Goal: Task Accomplishment & Management: Use online tool/utility

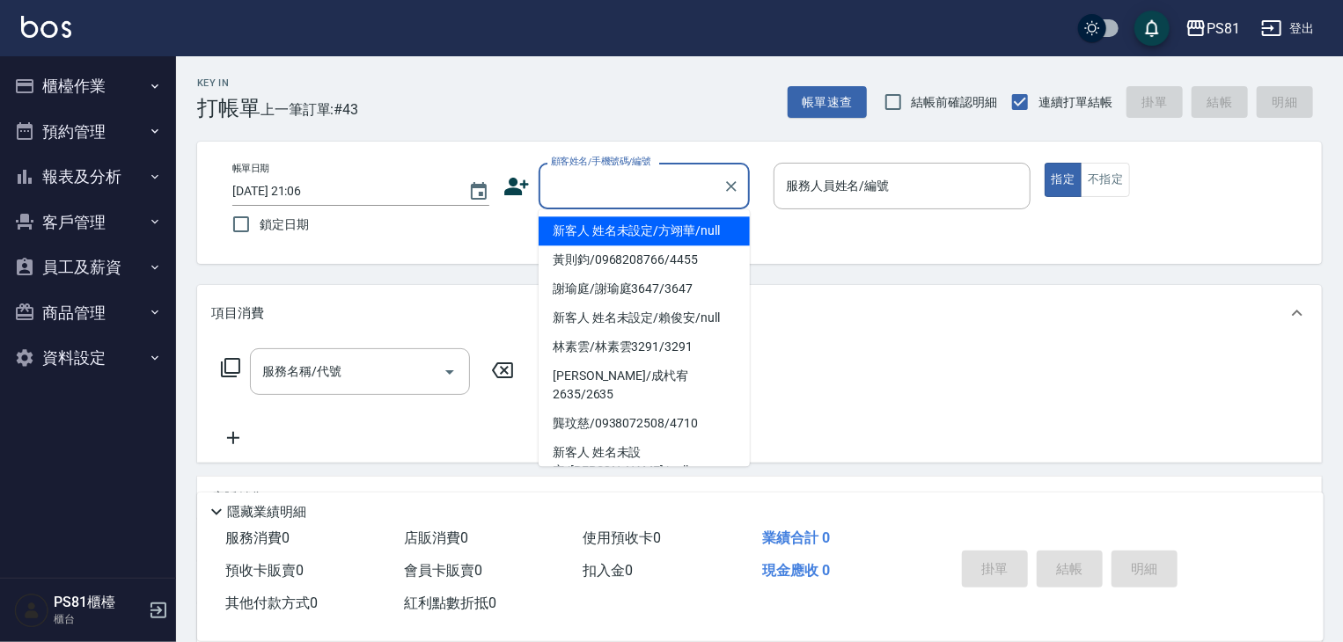
click at [591, 177] on input "顧客姓名/手機號碼/編號" at bounding box center [631, 186] width 169 height 31
click at [40, 86] on button "櫃檯作業" at bounding box center [88, 86] width 162 height 46
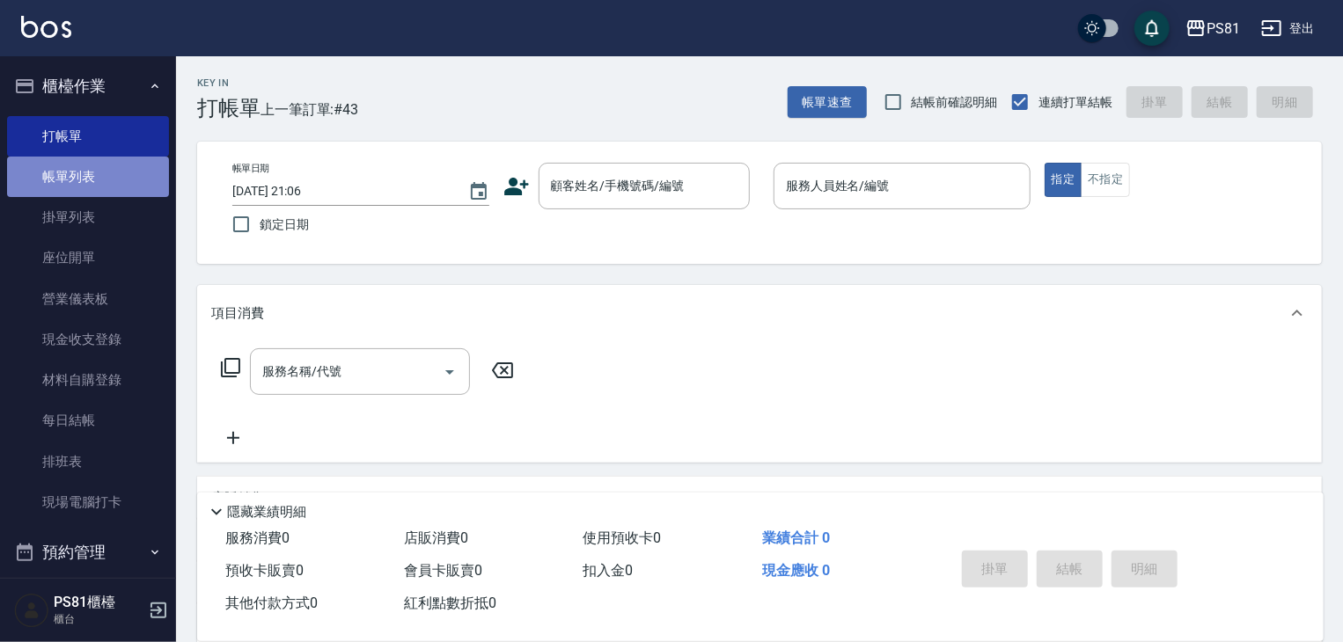
click at [101, 188] on link "帳單列表" at bounding box center [88, 177] width 162 height 40
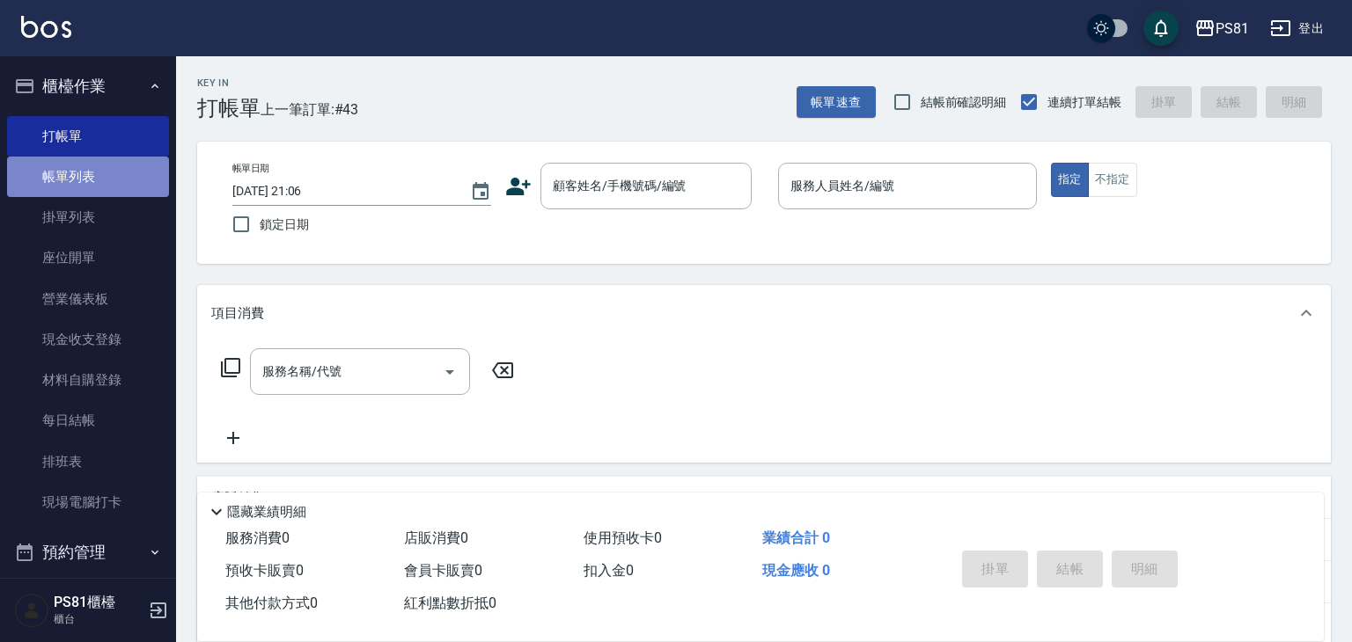
click at [102, 187] on link "帳單列表" at bounding box center [88, 177] width 162 height 40
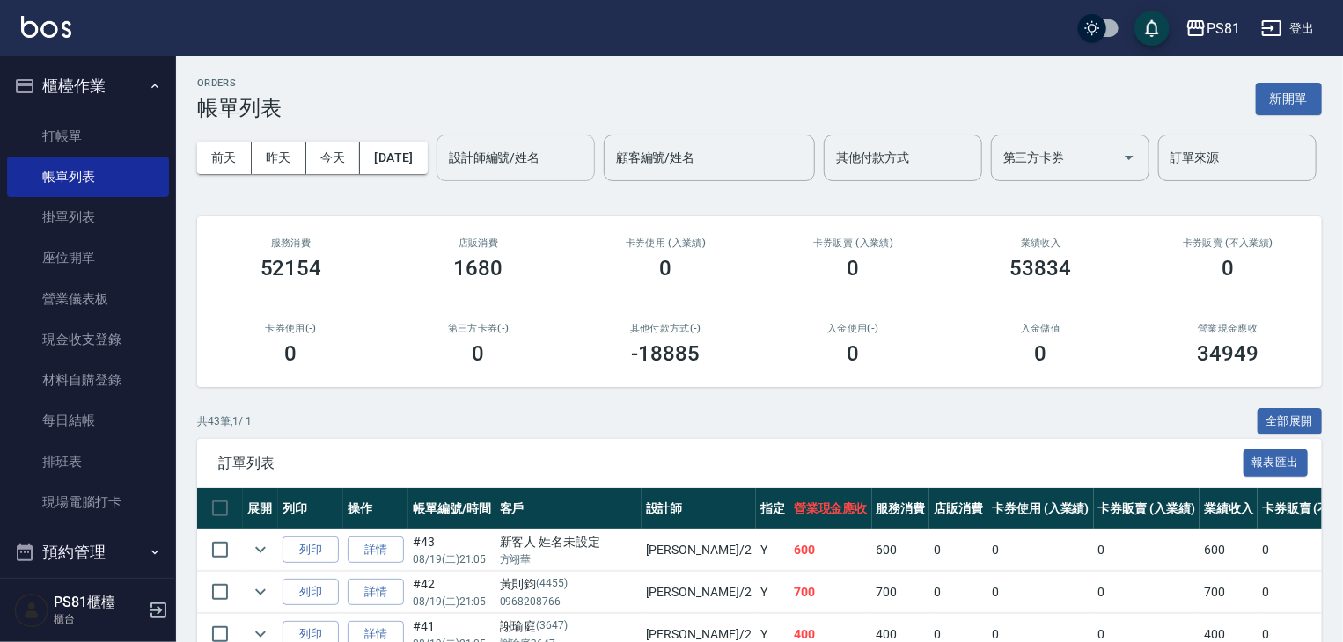
click at [444, 173] on input "設計師編號/姓名" at bounding box center [515, 158] width 143 height 31
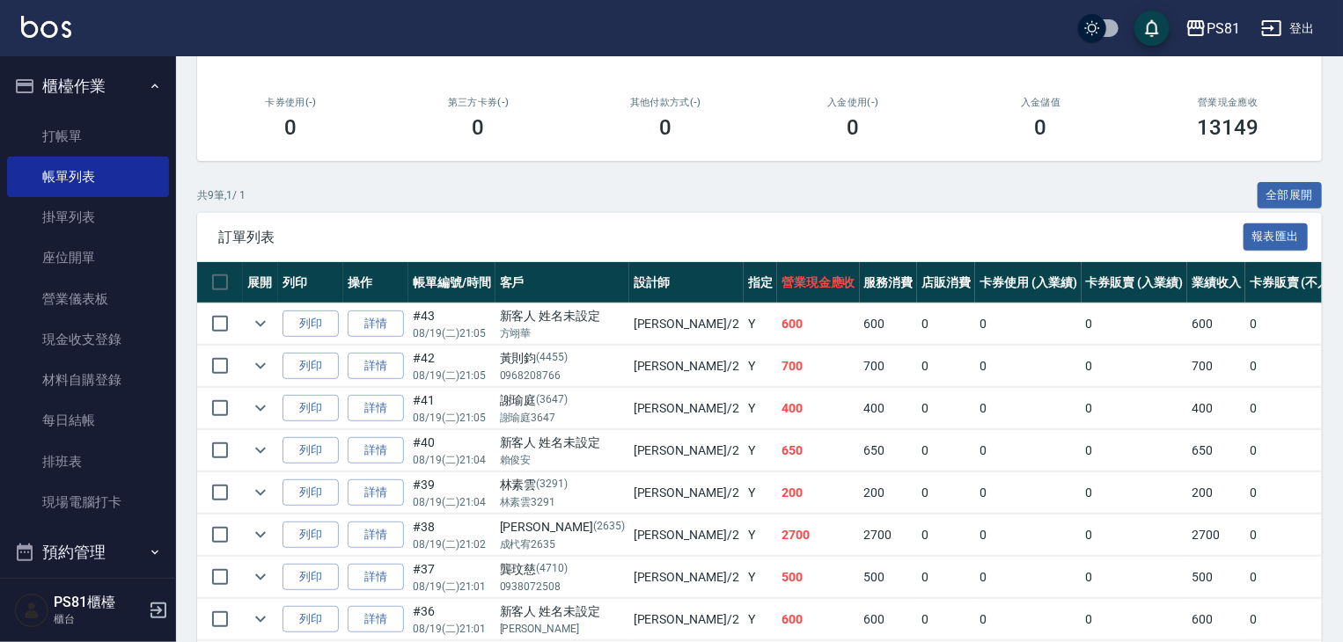
scroll to position [352, 0]
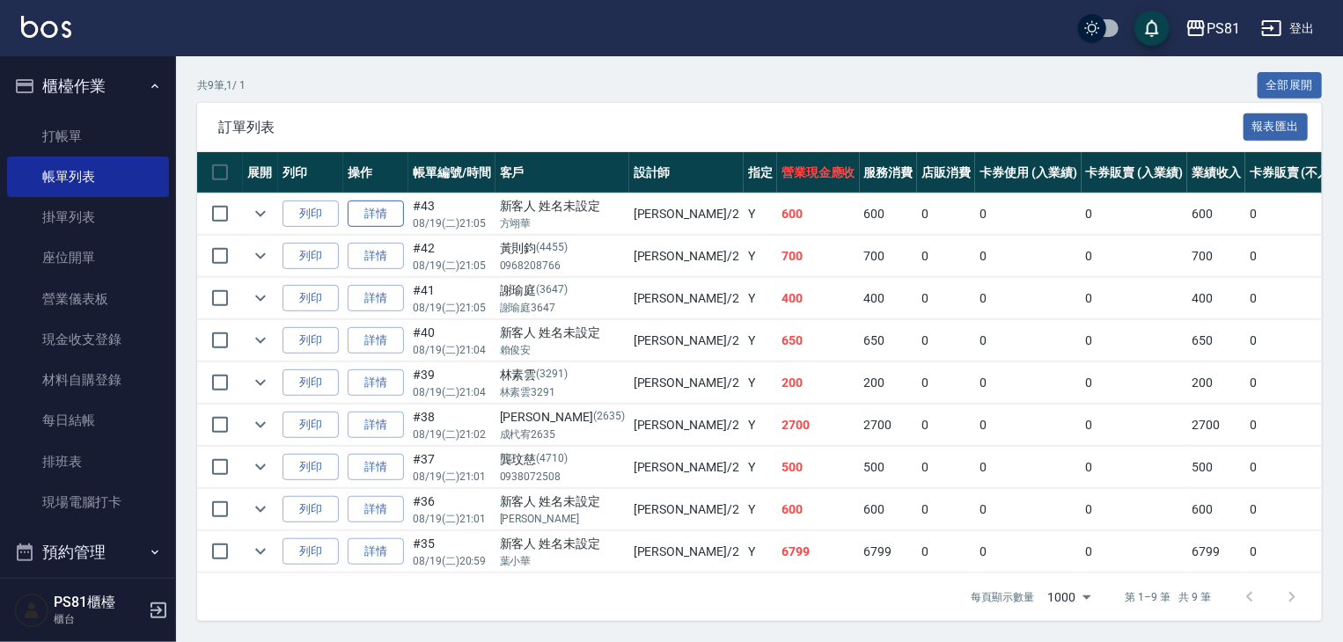
type input "采蓮-2"
click at [391, 228] on link "詳情" at bounding box center [376, 214] width 56 height 27
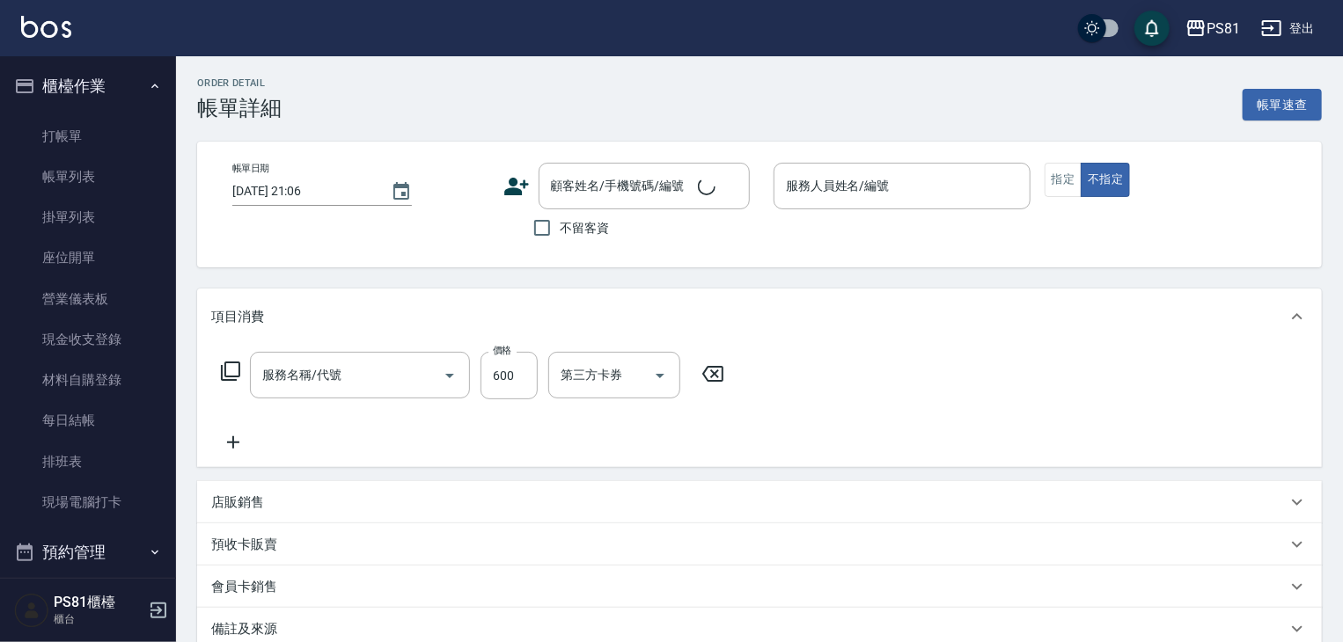
type input "[DATE] 21:05"
type input "采蓮-2"
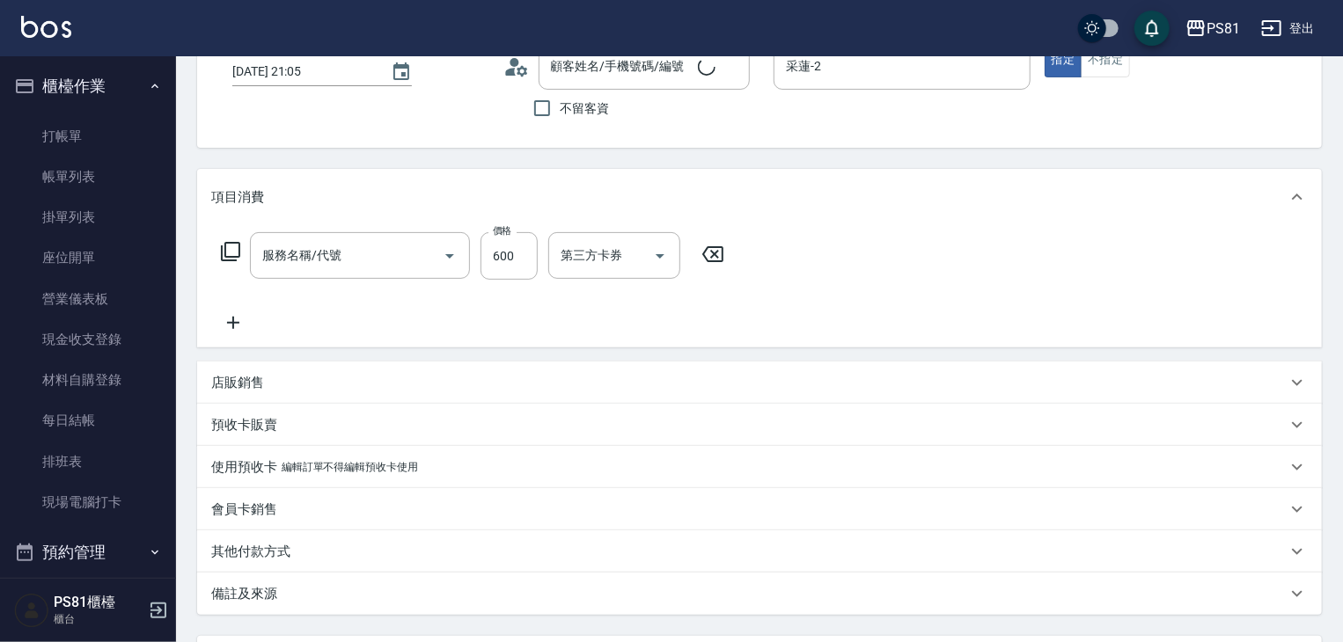
type input "新客人 姓名未設定/方翊華/null"
type input "A級洗剪600(105)"
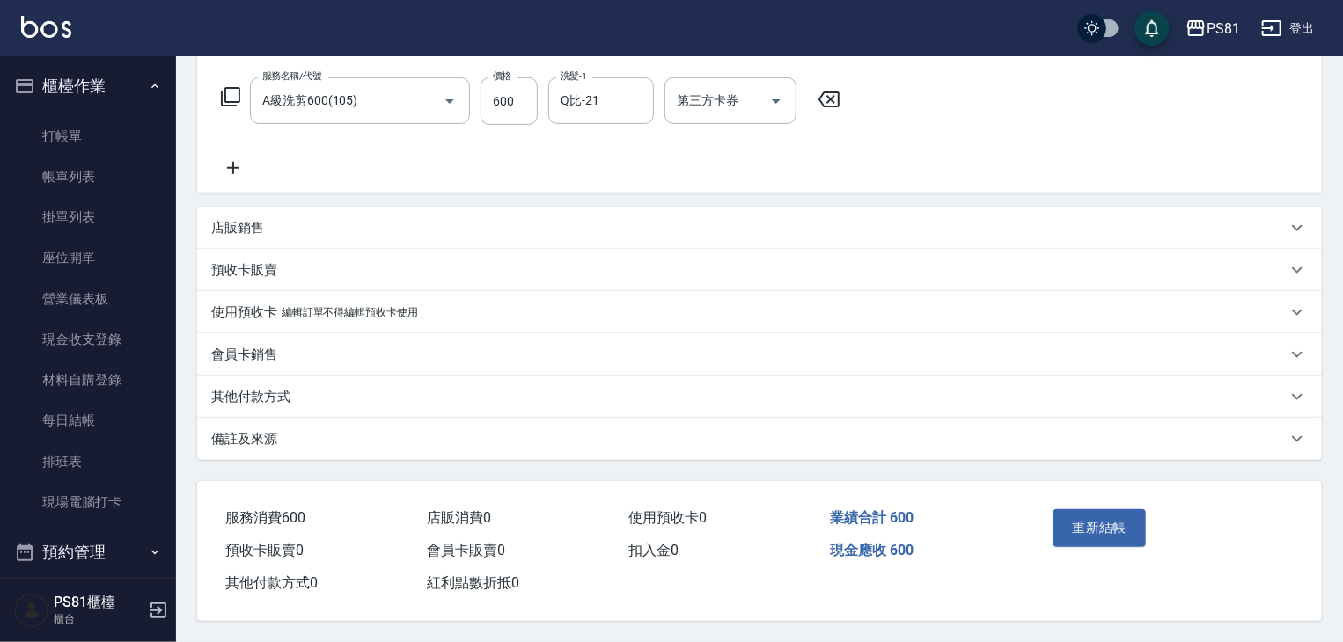
click at [271, 392] on p "其他付款方式" at bounding box center [250, 397] width 79 height 18
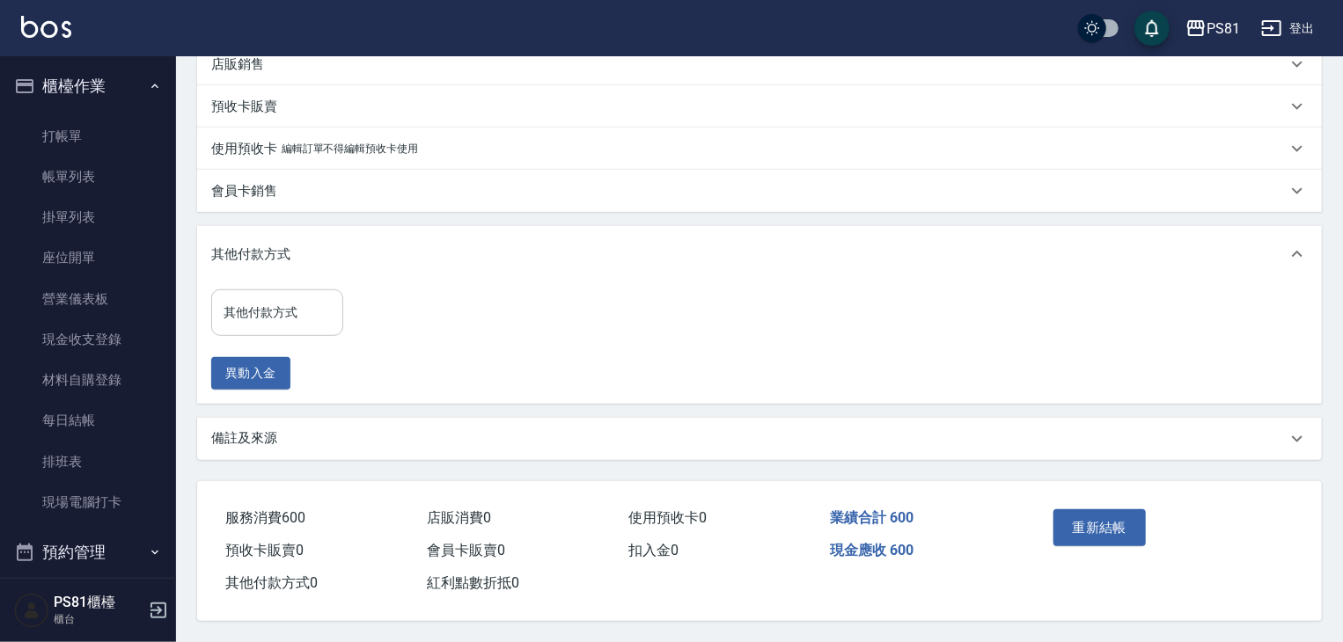
scroll to position [444, 0]
click at [306, 305] on input "其他付款方式" at bounding box center [277, 312] width 116 height 31
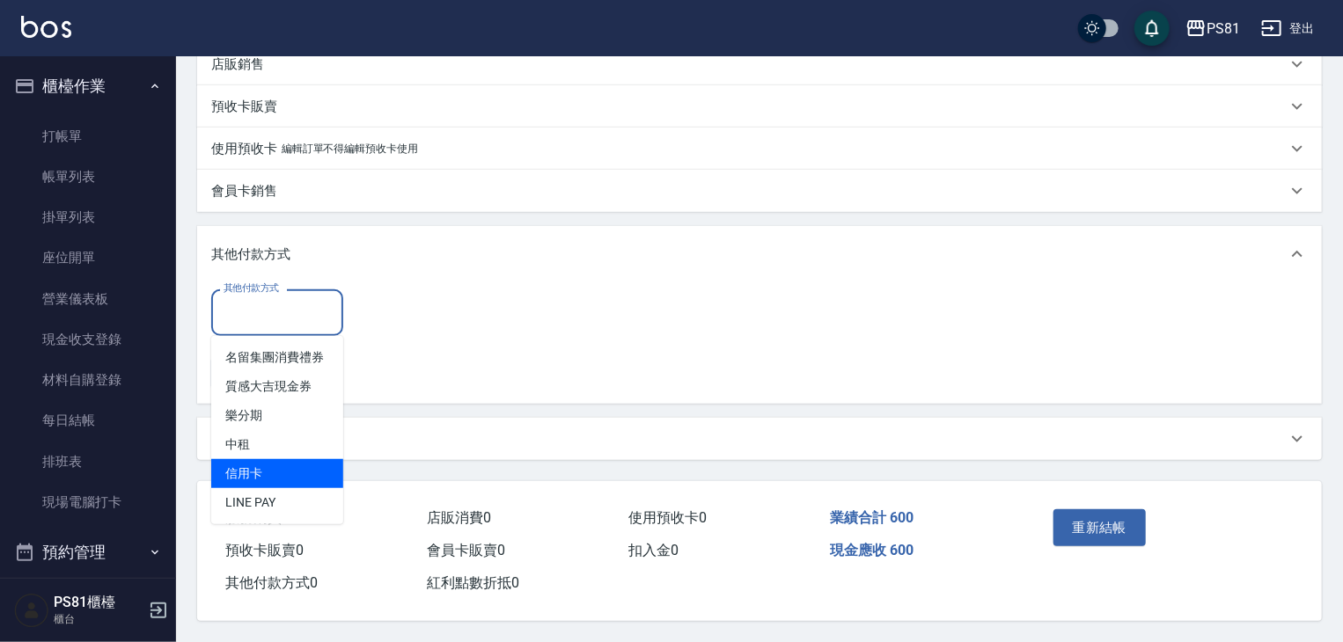
click at [322, 460] on span "信用卡" at bounding box center [277, 473] width 132 height 29
type input "信用卡"
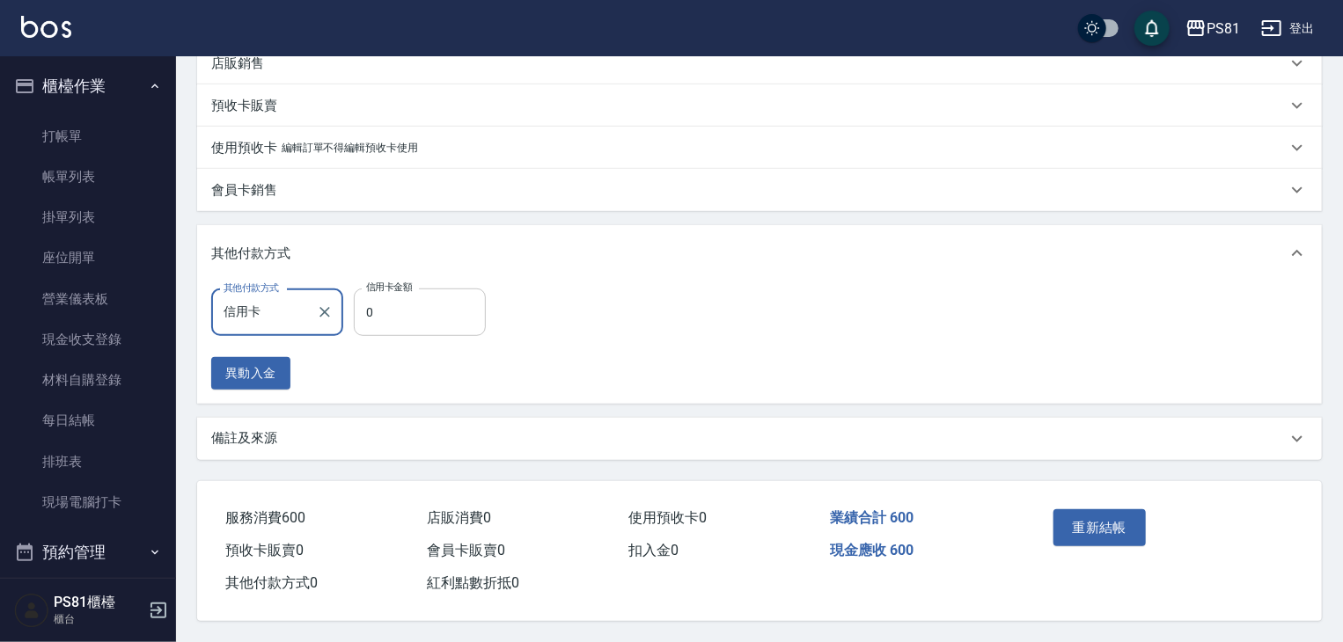
drag, startPoint x: 389, startPoint y: 338, endPoint x: 409, endPoint y: 319, distance: 28.0
click at [409, 319] on input "0" at bounding box center [420, 313] width 132 height 48
click at [410, 319] on input "0" at bounding box center [420, 313] width 132 height 48
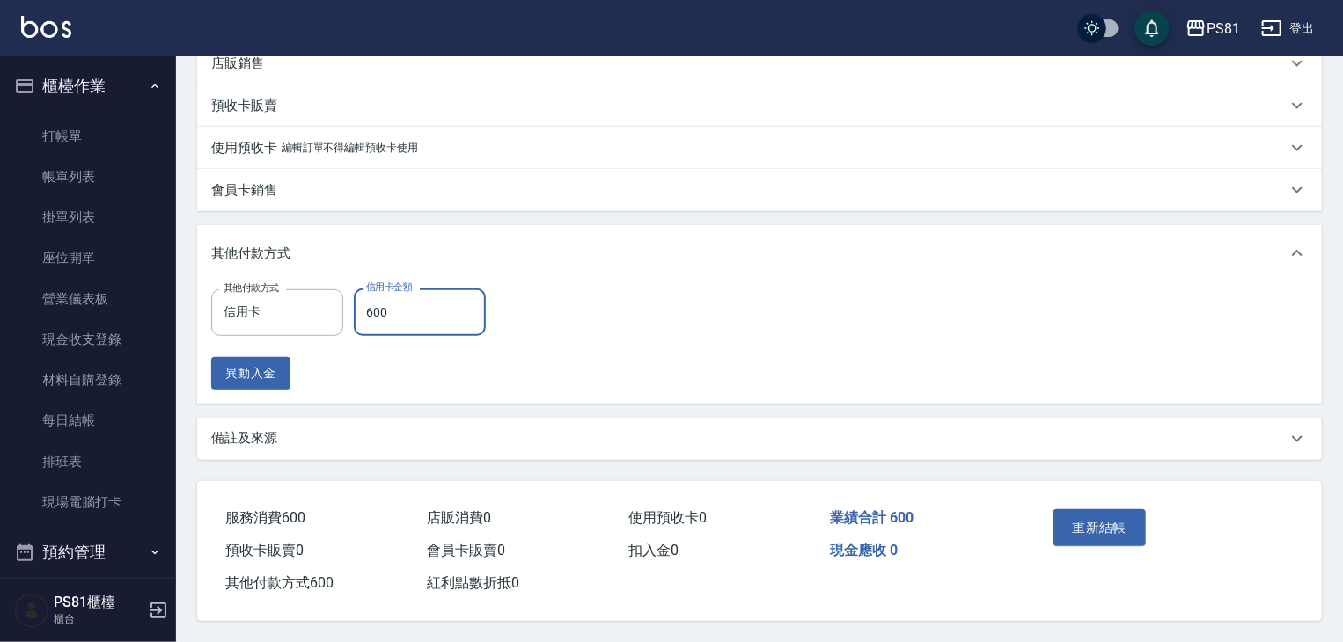
type input "600"
drag, startPoint x: 635, startPoint y: 319, endPoint x: 1011, endPoint y: 464, distance: 403.4
click at [639, 319] on div "其他付款方式 信用卡 其他付款方式 信用卡金額 600 信用卡金額 異動入金" at bounding box center [759, 339] width 1097 height 101
click at [1103, 522] on button "重新結帳" at bounding box center [1099, 528] width 93 height 37
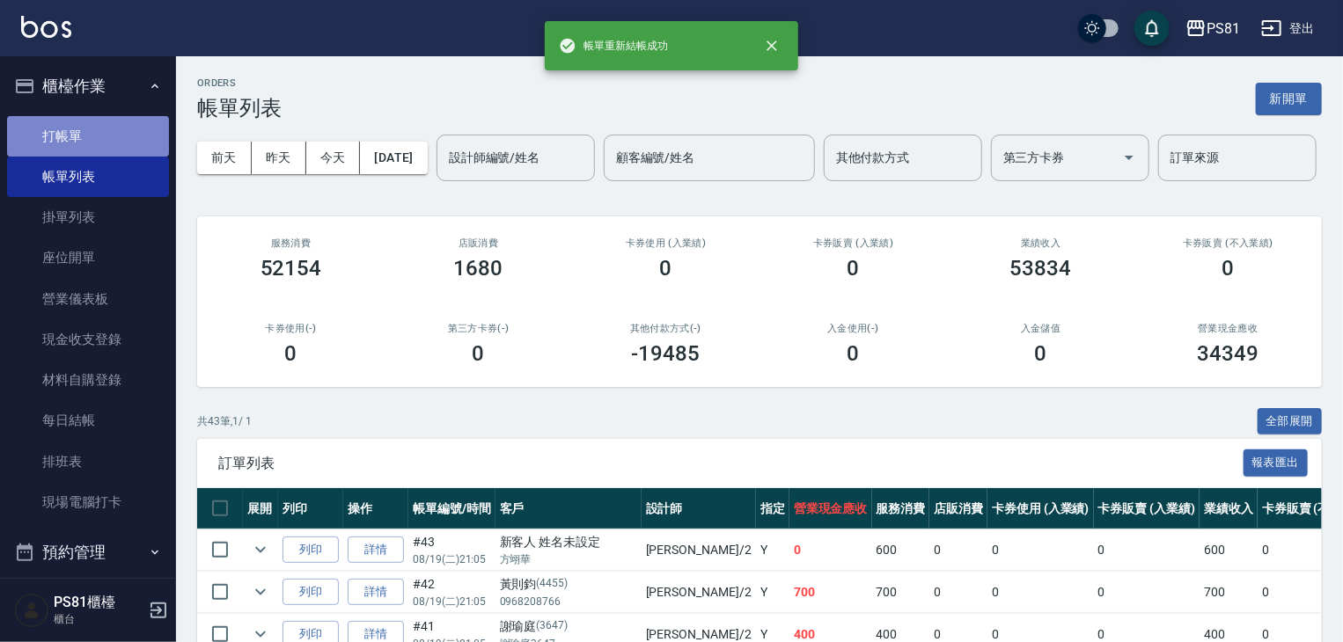
click at [97, 145] on link "打帳單" at bounding box center [88, 136] width 162 height 40
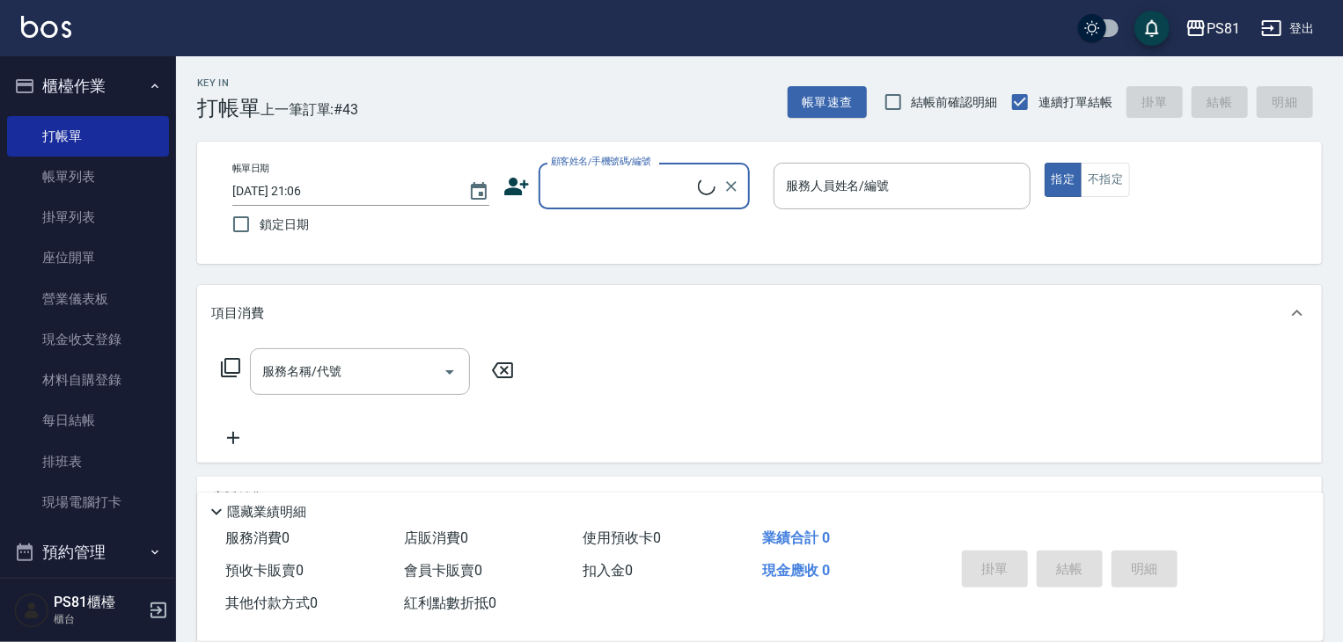
click at [625, 195] on input "顧客姓名/手機號碼/編號" at bounding box center [622, 186] width 151 height 31
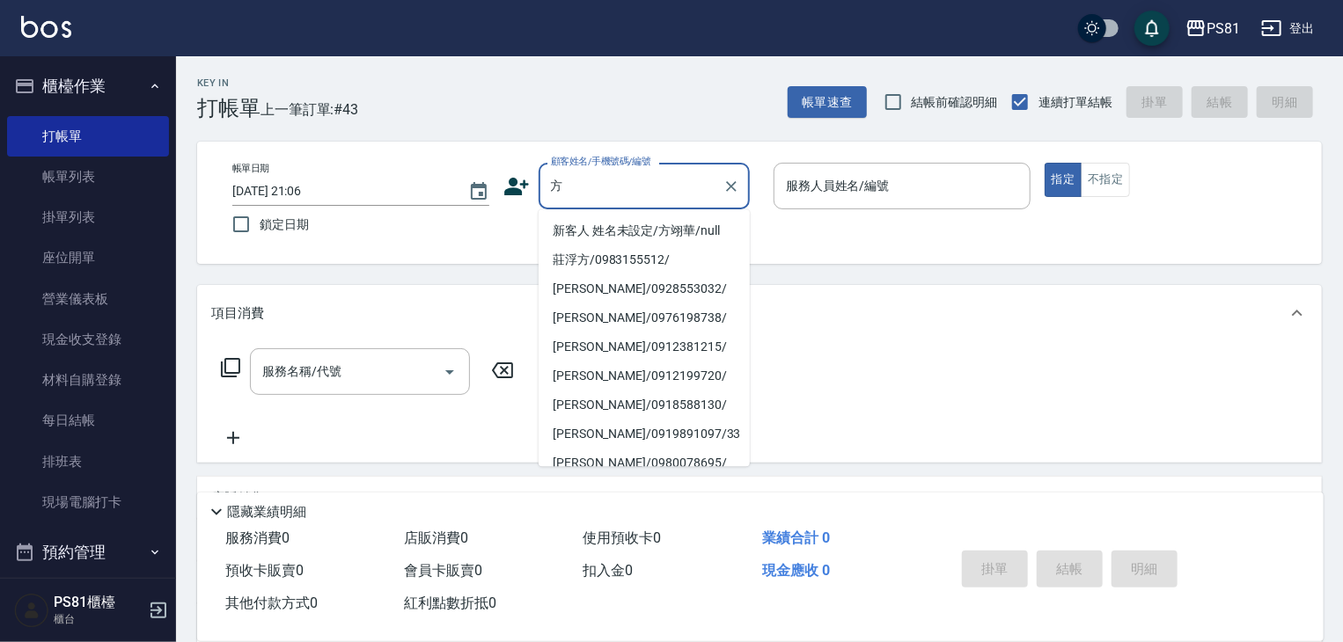
click at [657, 227] on li "新客人 姓名未設定/方翊華/null" at bounding box center [644, 231] width 211 height 29
type input "新客人 姓名未設定/方翊華/null"
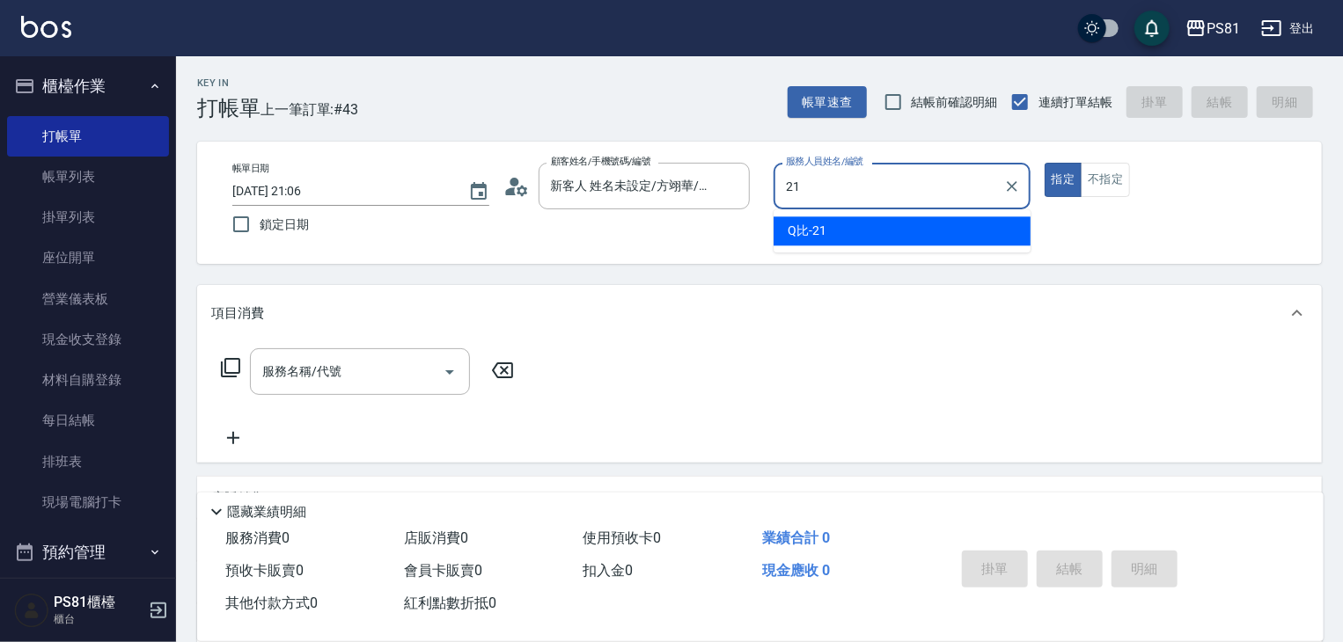
type input "Q比-21"
type button "true"
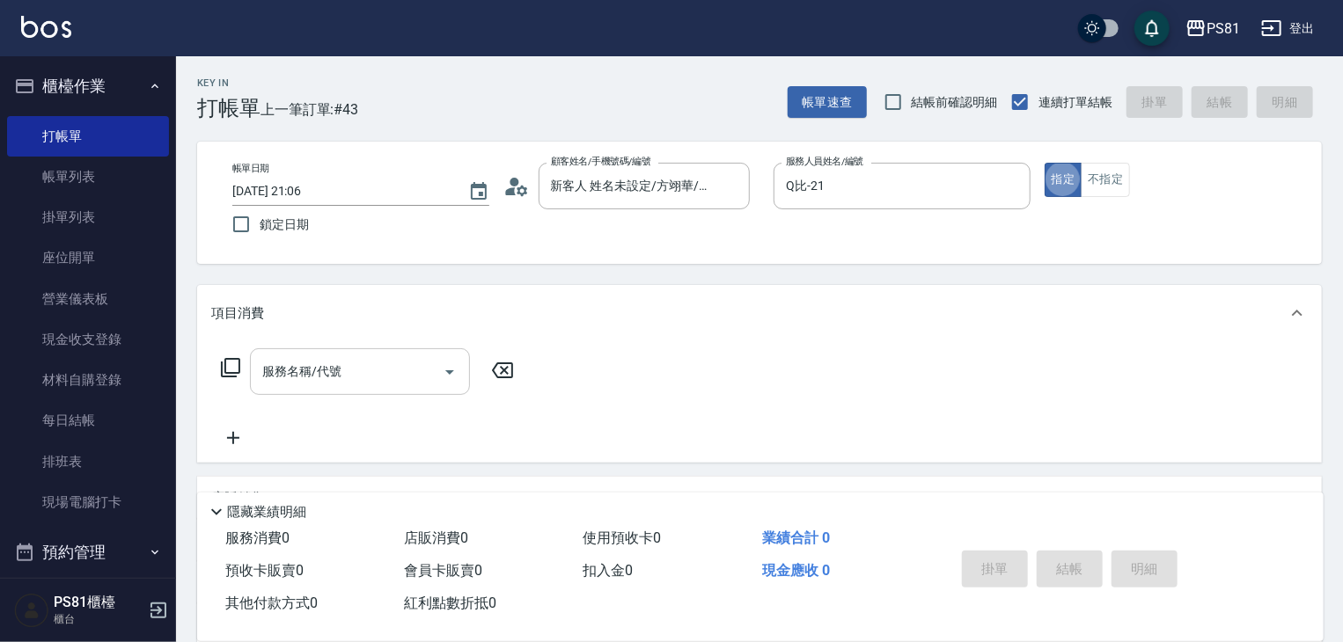
click at [440, 366] on div at bounding box center [449, 372] width 26 height 47
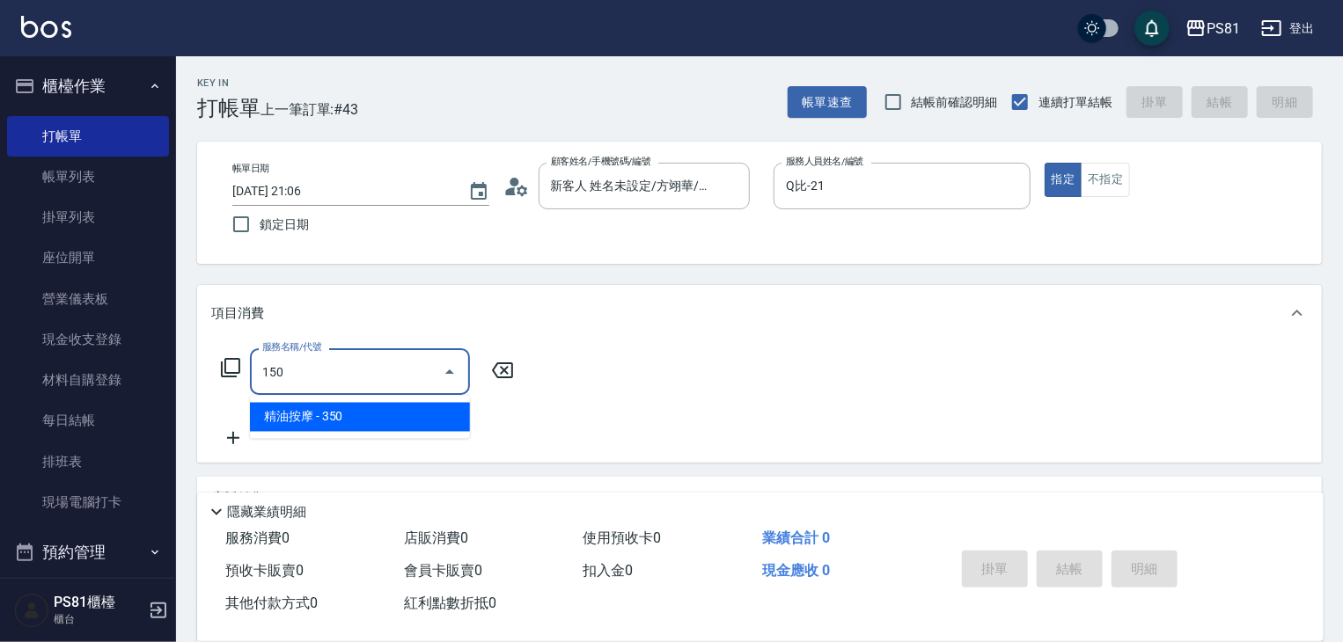
type input "精油按摩(150)"
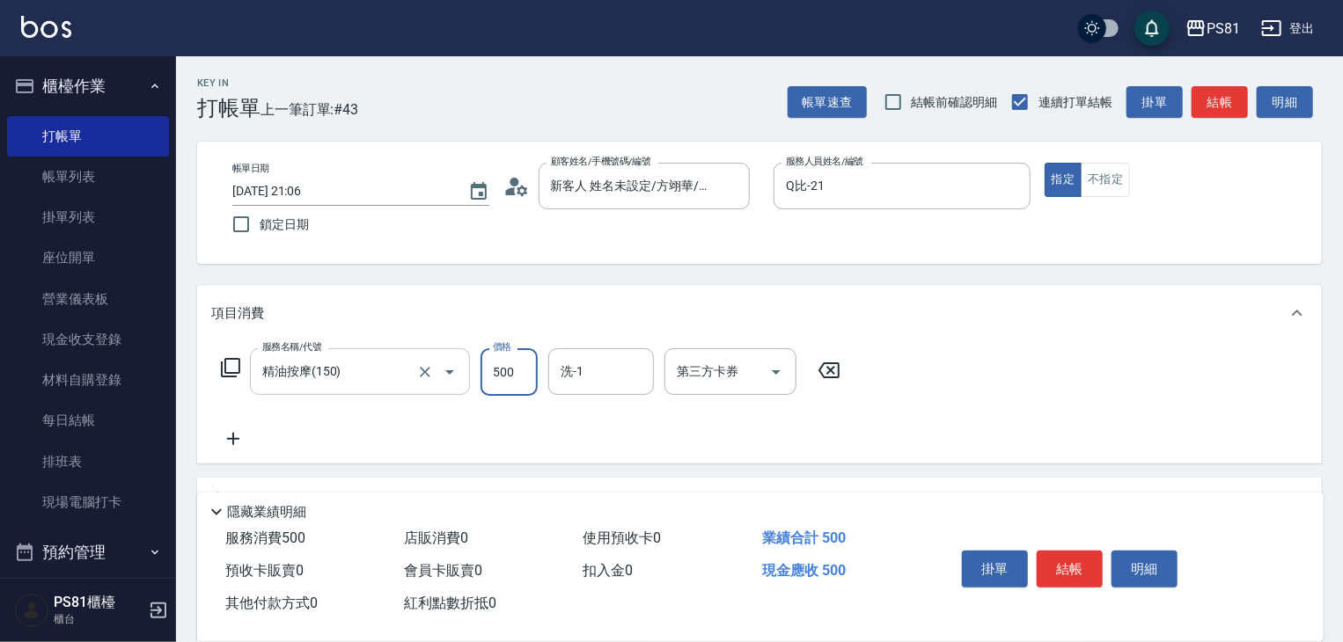
type input "500"
click at [629, 411] on div "服務名稱/代號 精油按摩(150) 服務名稱/代號 價格 500 價格 洗-1 洗-1 第三方卡券 第三方卡券" at bounding box center [531, 399] width 640 height 101
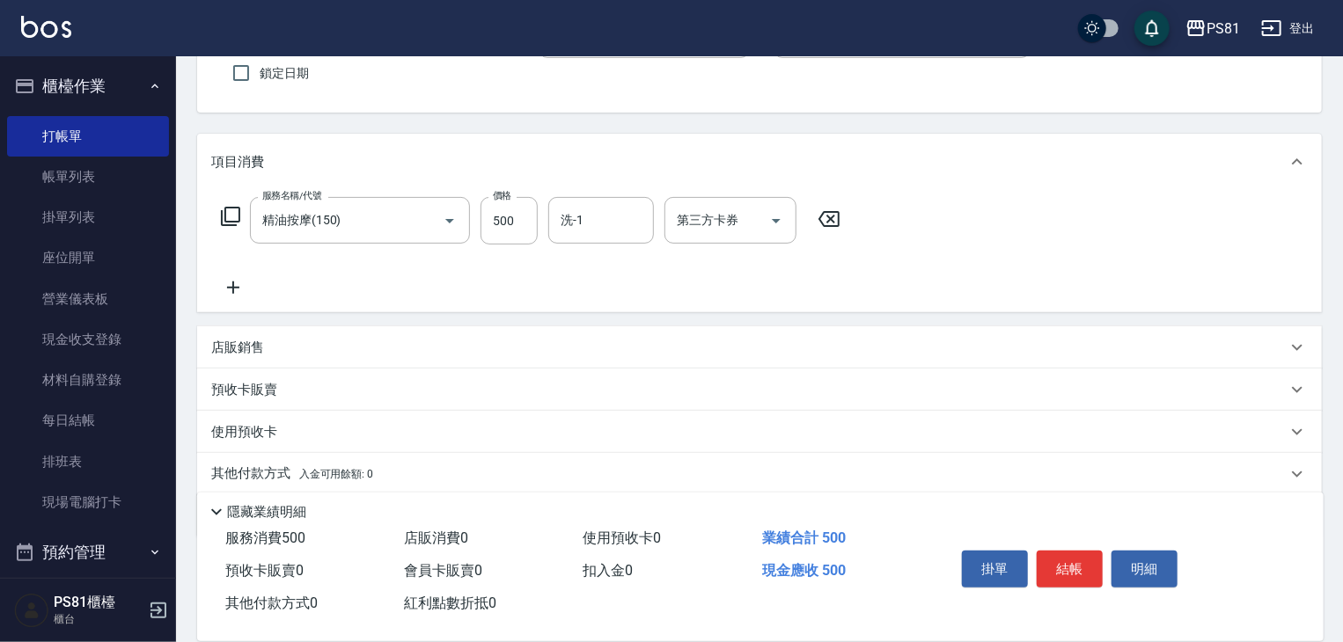
scroll to position [215, 0]
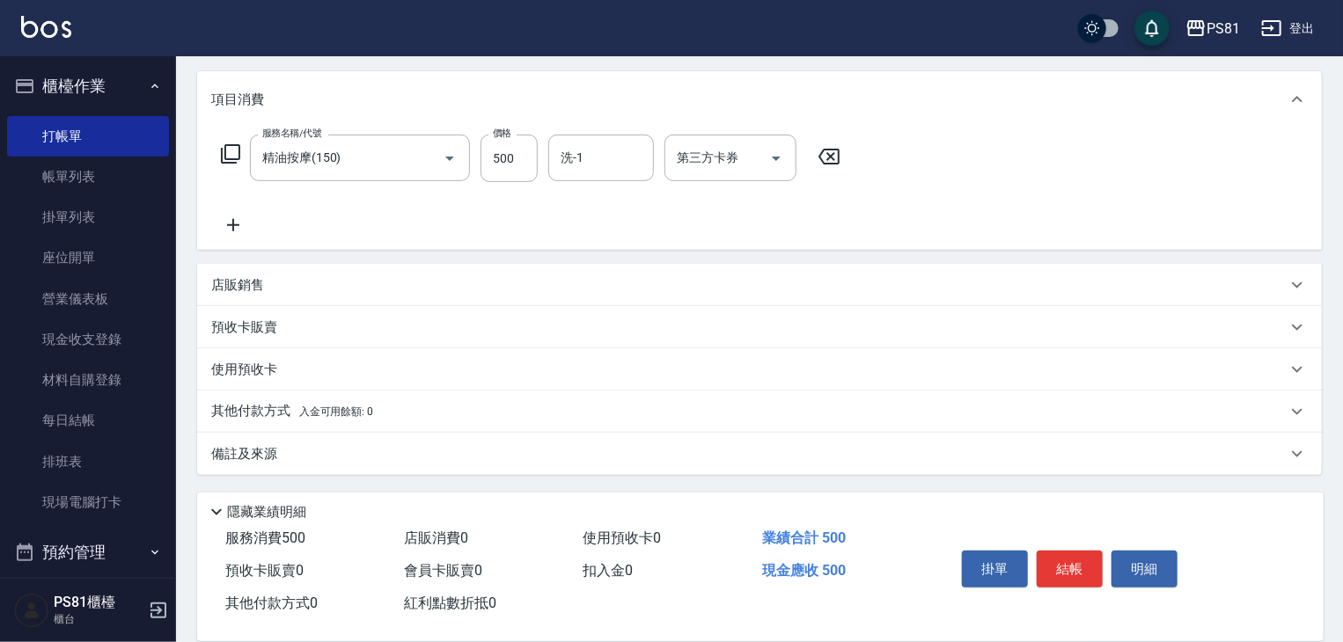
click at [385, 428] on div "其他付款方式 入金可用餘額: 0" at bounding box center [759, 412] width 1125 height 42
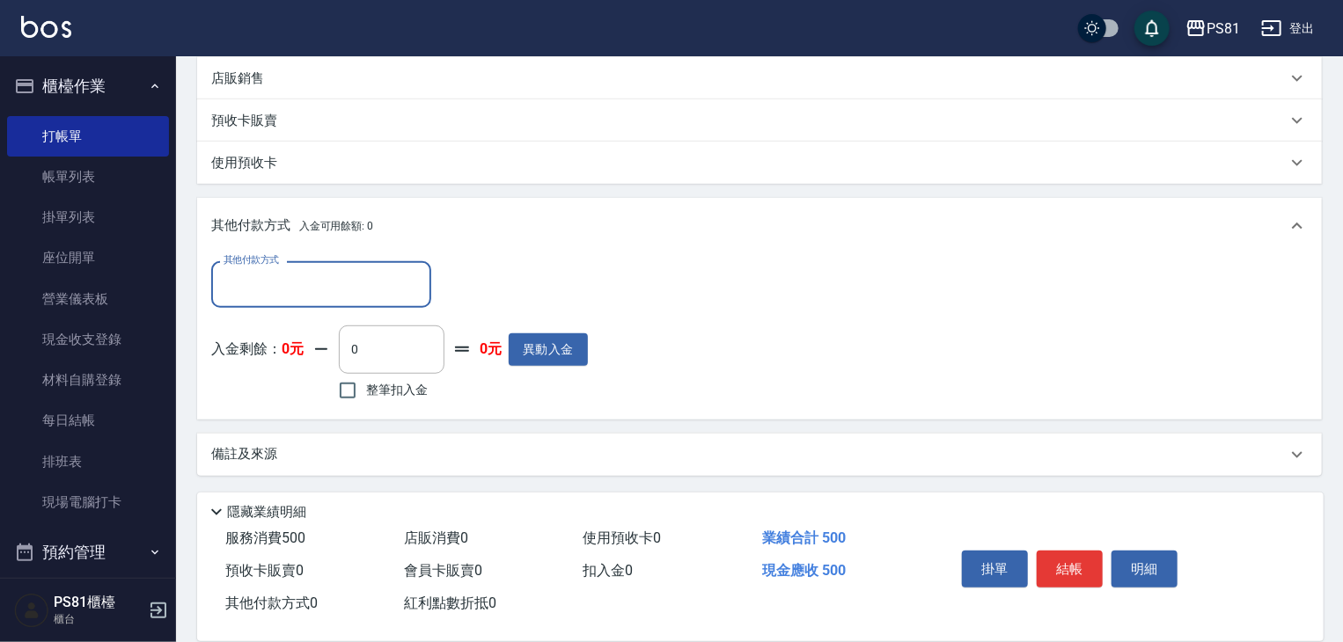
scroll to position [422, 0]
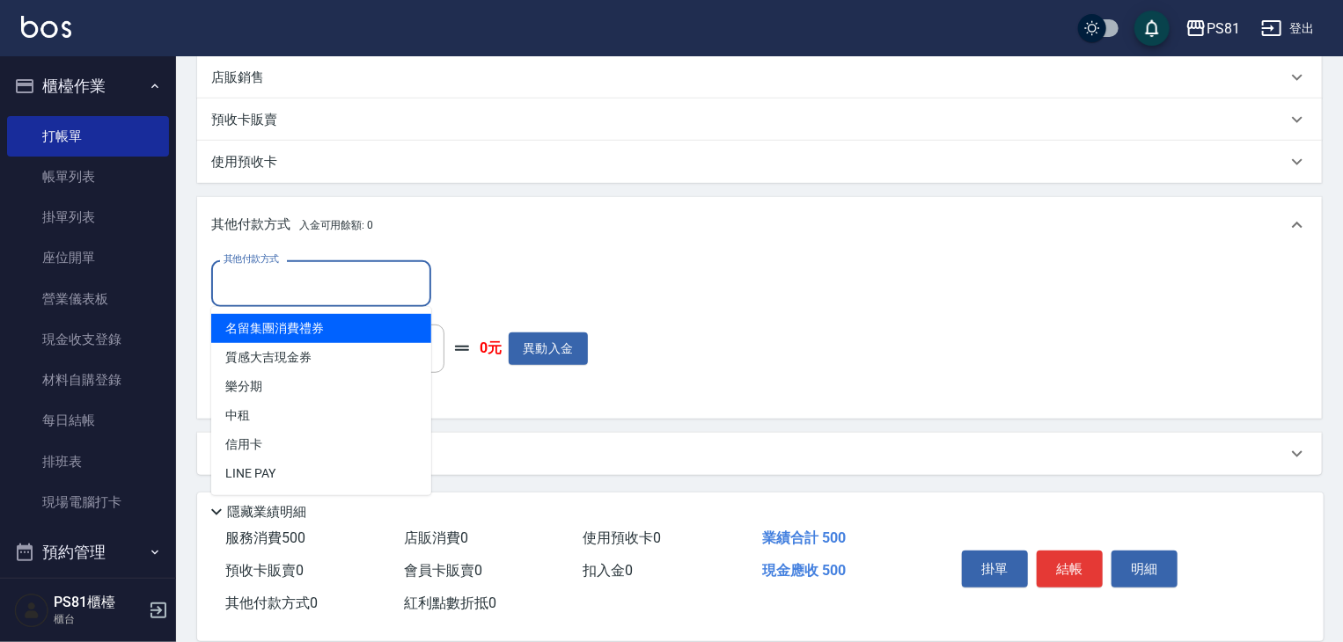
click at [332, 283] on input "其他付款方式" at bounding box center [321, 283] width 204 height 31
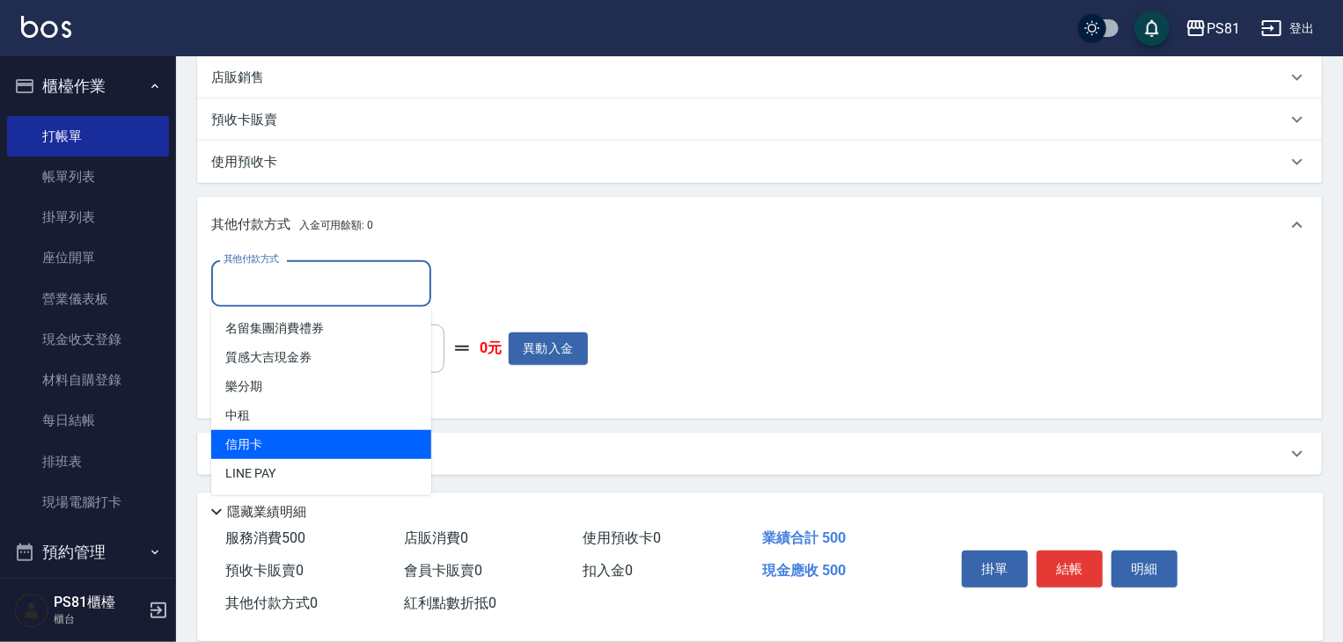
click at [292, 441] on span "信用卡" at bounding box center [321, 444] width 220 height 29
type input "信用卡"
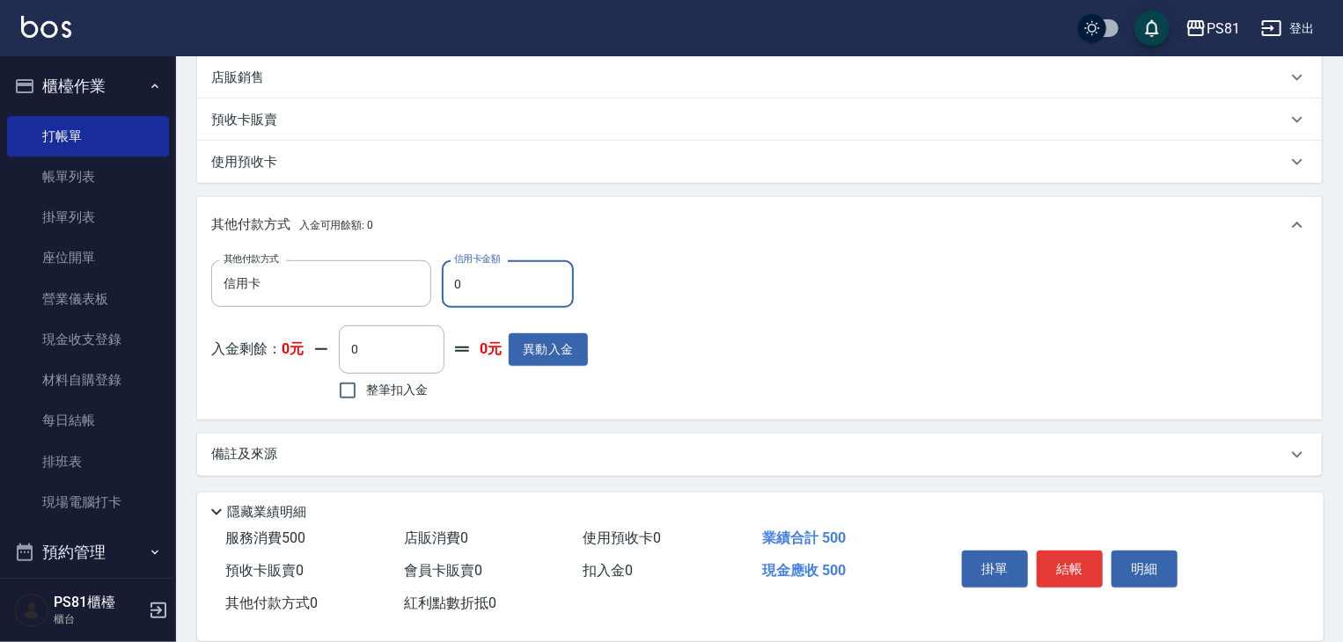
click at [497, 283] on input "0" at bounding box center [508, 285] width 132 height 48
type input "500"
click at [884, 356] on div "其他付款方式 信用卡 其他付款方式 信用卡金額 500 信用卡金額 入金剩餘： 0元 0 ​ 整筆扣入金 0元 異動入金" at bounding box center [759, 333] width 1097 height 144
click at [1076, 570] on button "結帳" at bounding box center [1070, 569] width 66 height 37
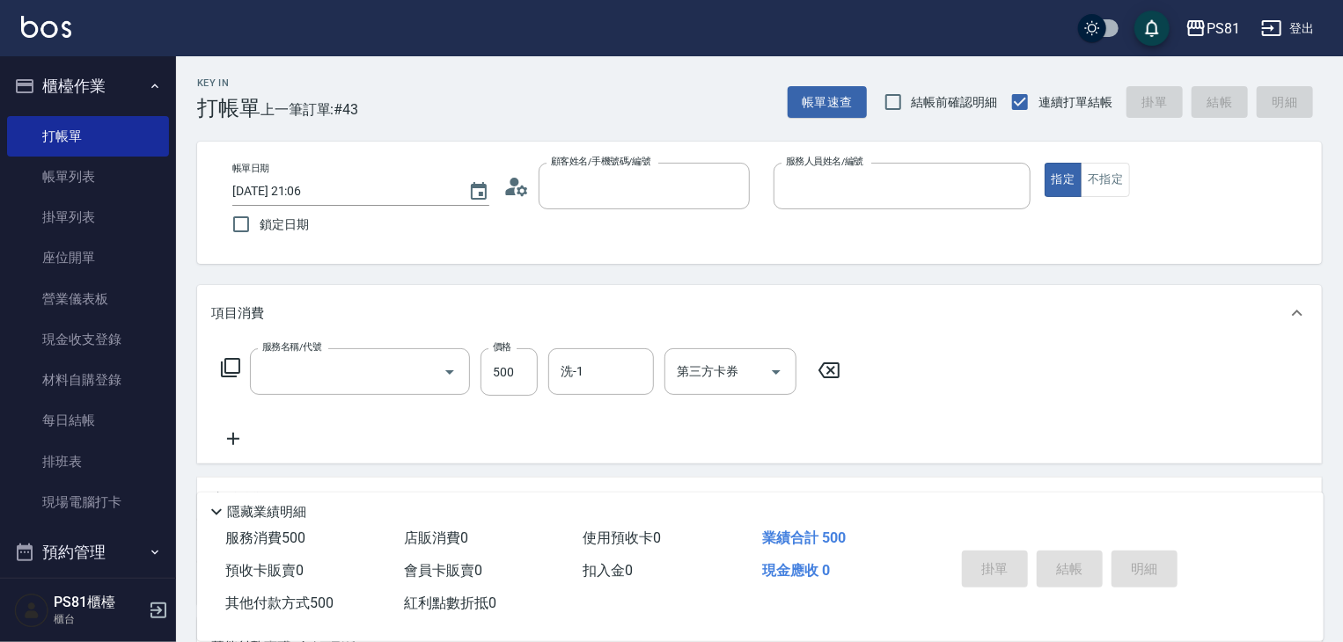
scroll to position [0, 0]
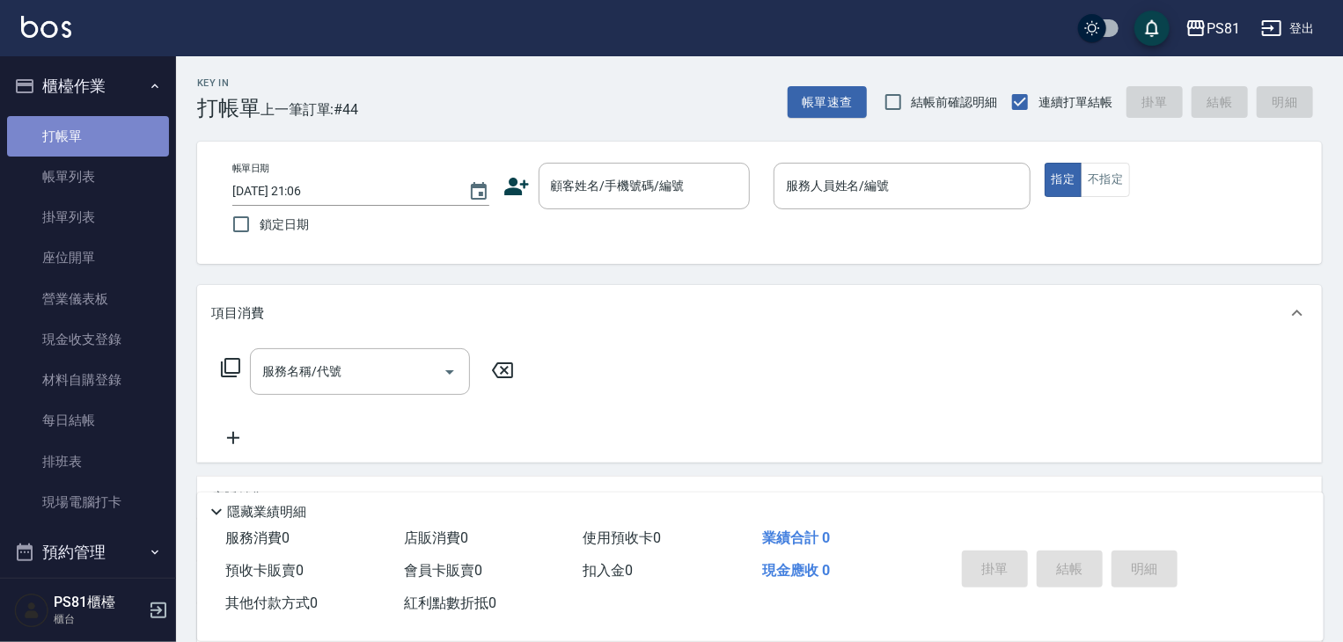
click at [120, 154] on link "打帳單" at bounding box center [88, 136] width 162 height 40
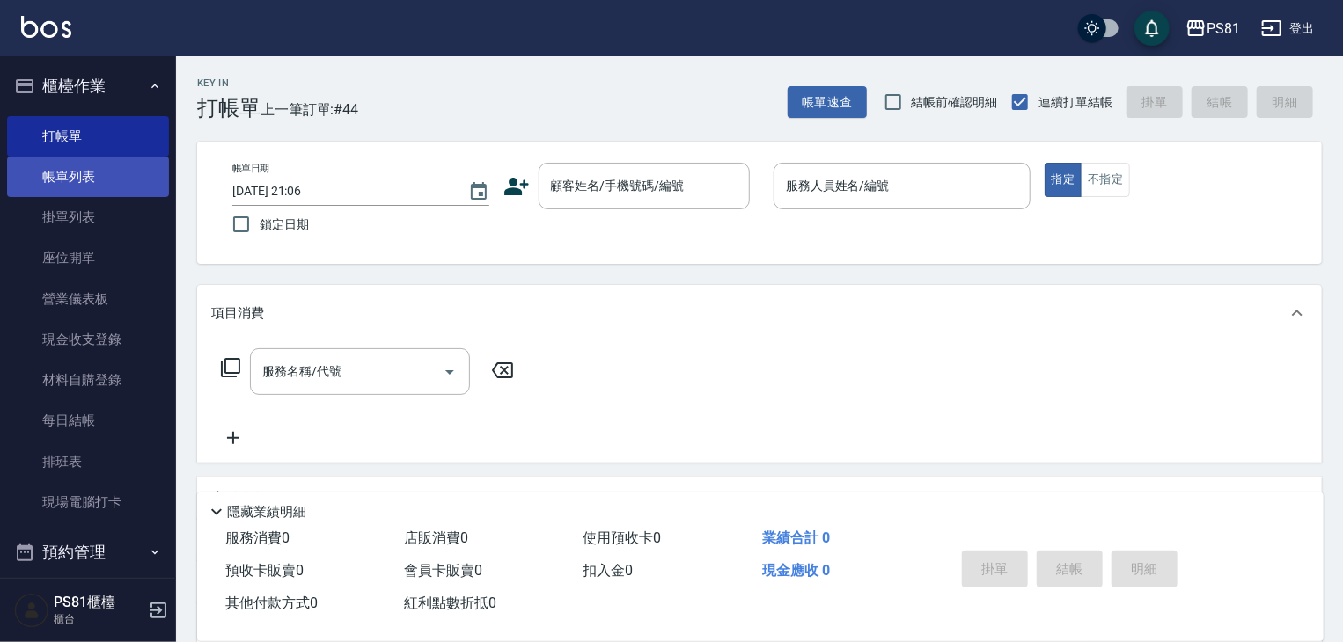
click at [123, 187] on link "帳單列表" at bounding box center [88, 177] width 162 height 40
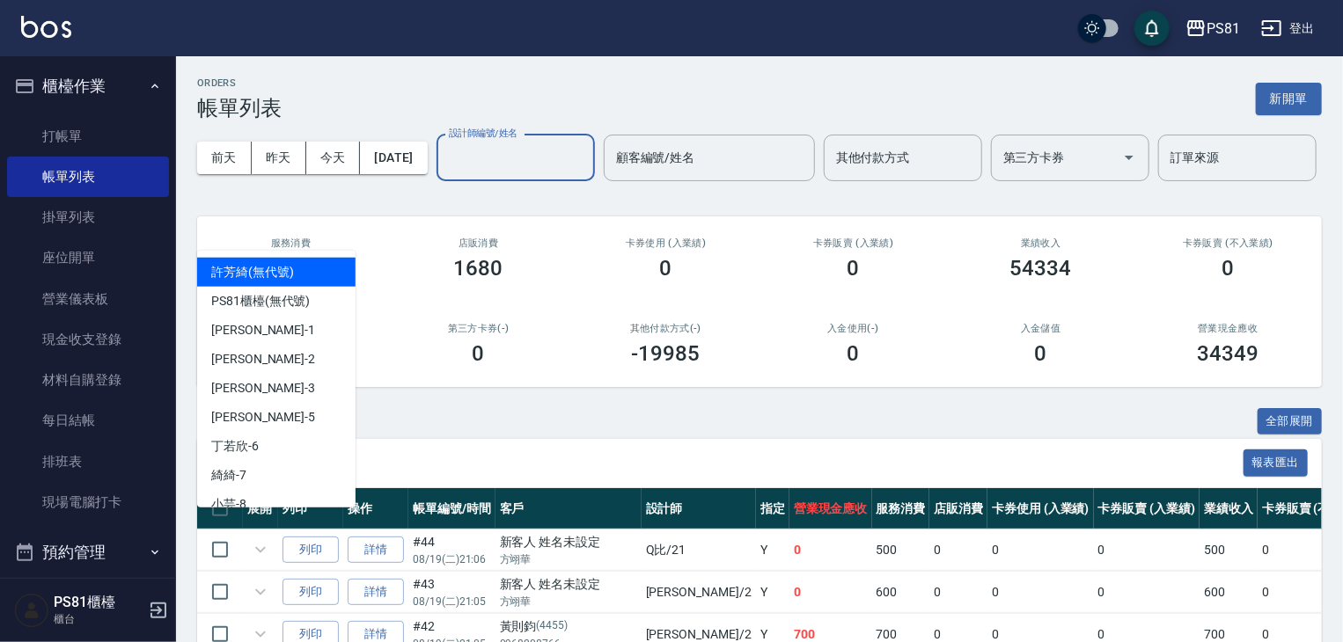
click at [444, 173] on input "設計師編號/姓名" at bounding box center [515, 158] width 143 height 31
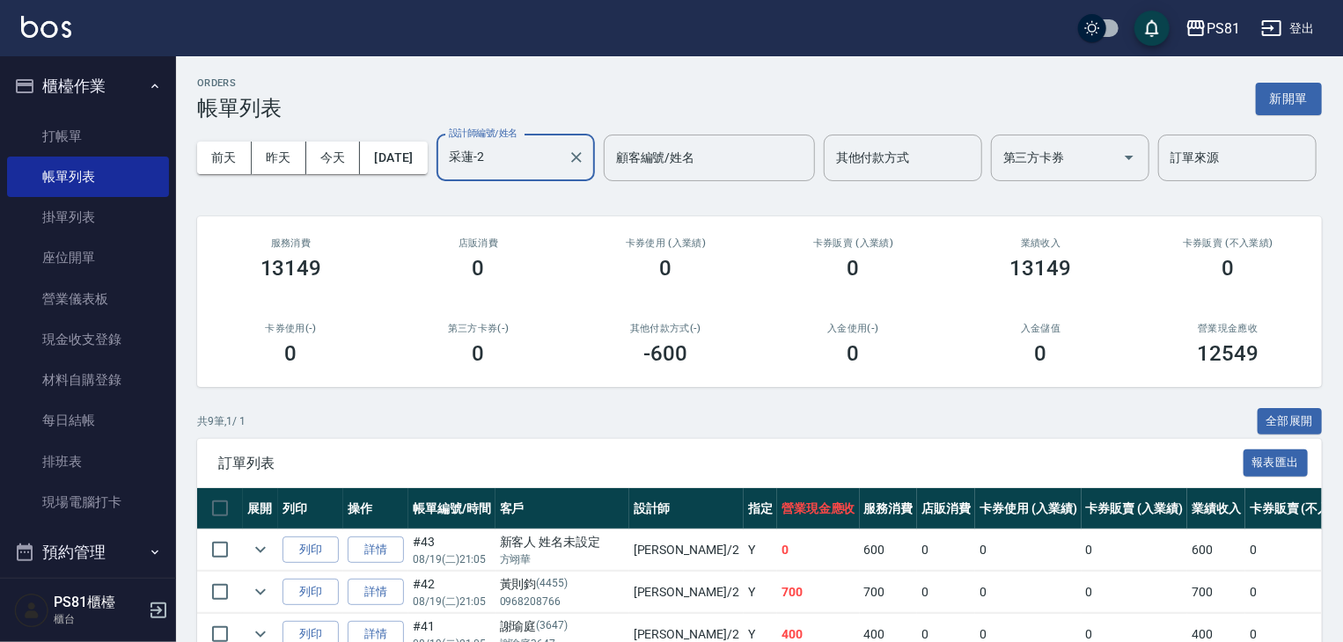
type input "采蓮-2"
click at [377, 302] on div "服務消費 13149" at bounding box center [290, 259] width 187 height 85
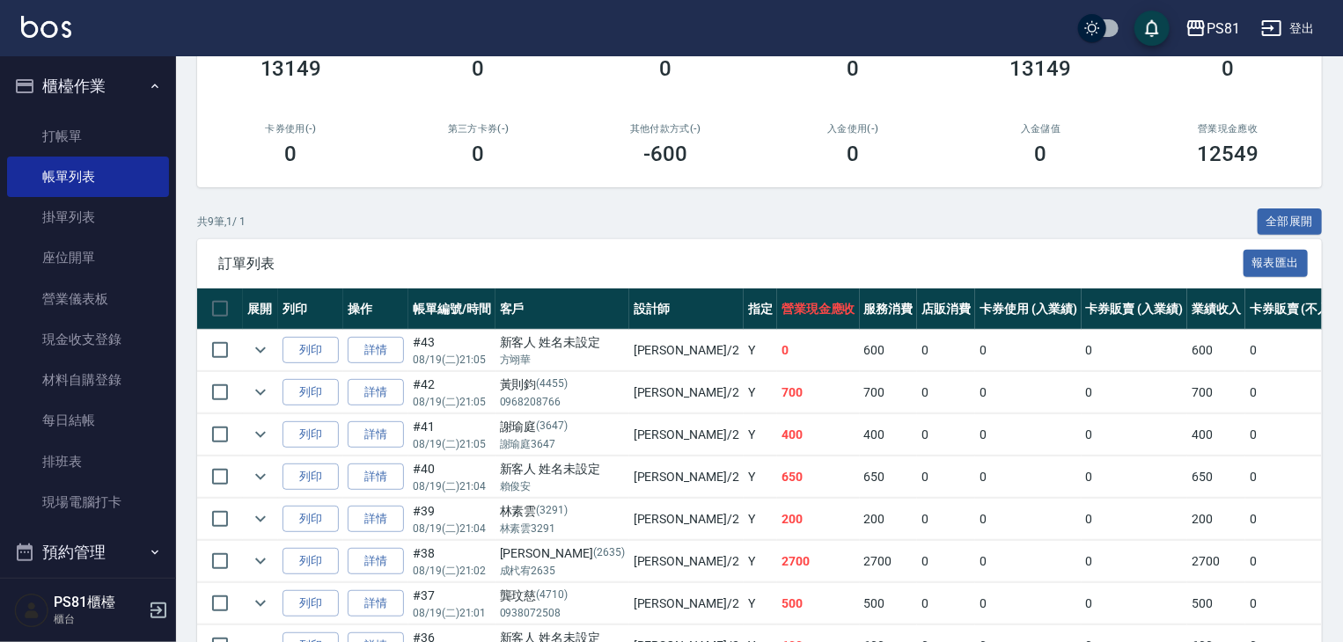
scroll to position [225, 0]
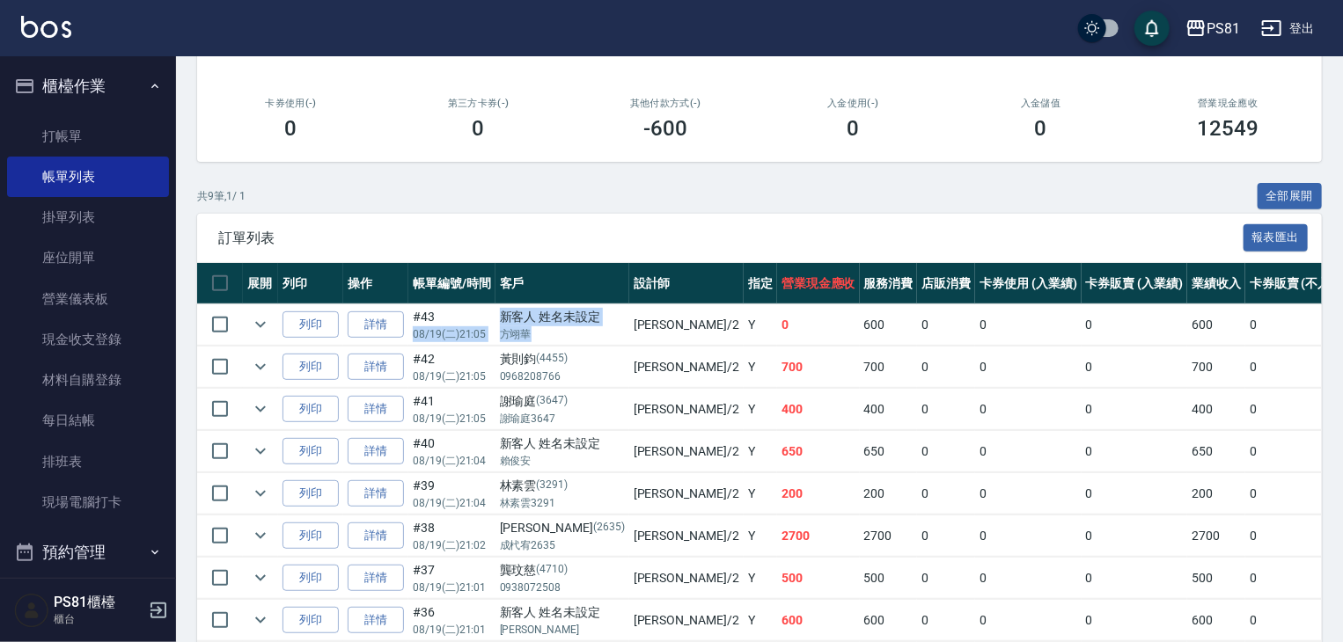
drag, startPoint x: 539, startPoint y: 390, endPoint x: 458, endPoint y: 374, distance: 82.5
click at [458, 346] on tr "列印 詳情 #43 08/19 (二) 21:05 新客人 姓名未設定 [PERSON_NAME] /2 Y 0 600 0 0 0 600 0 0 0 -6…" at bounding box center [988, 325] width 1582 height 41
click at [510, 385] on p "0968208766" at bounding box center [562, 377] width 125 height 16
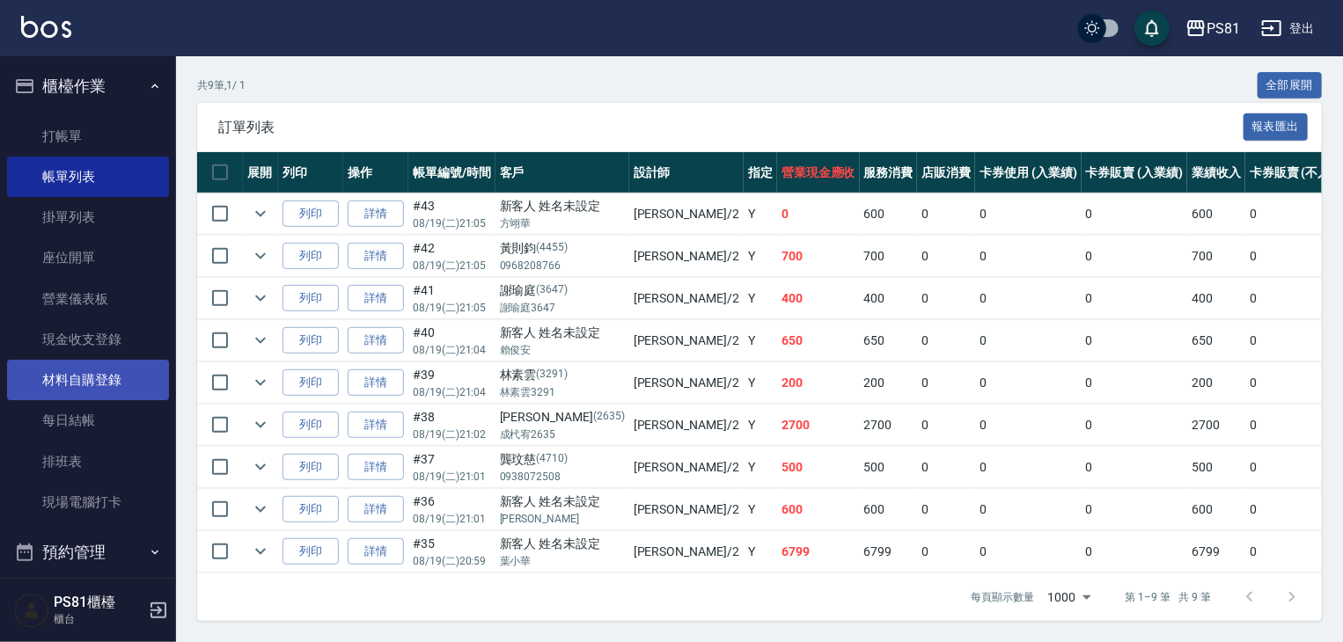
scroll to position [245, 0]
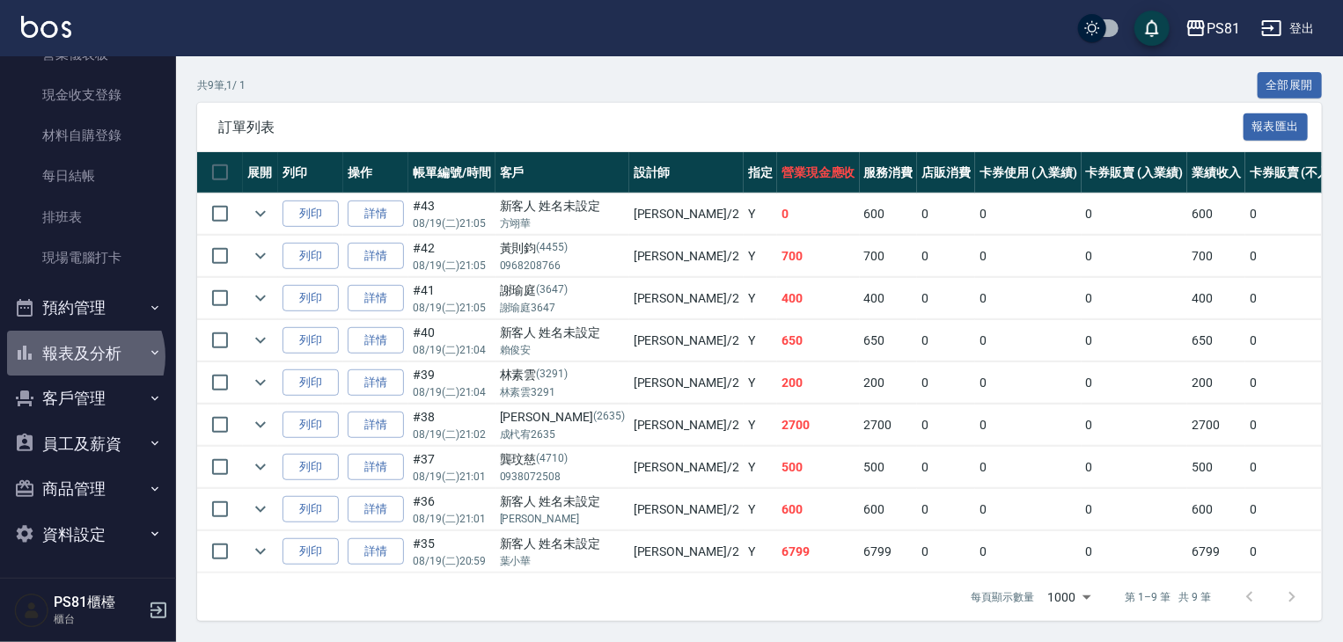
click at [83, 356] on button "報表及分析" at bounding box center [88, 354] width 162 height 46
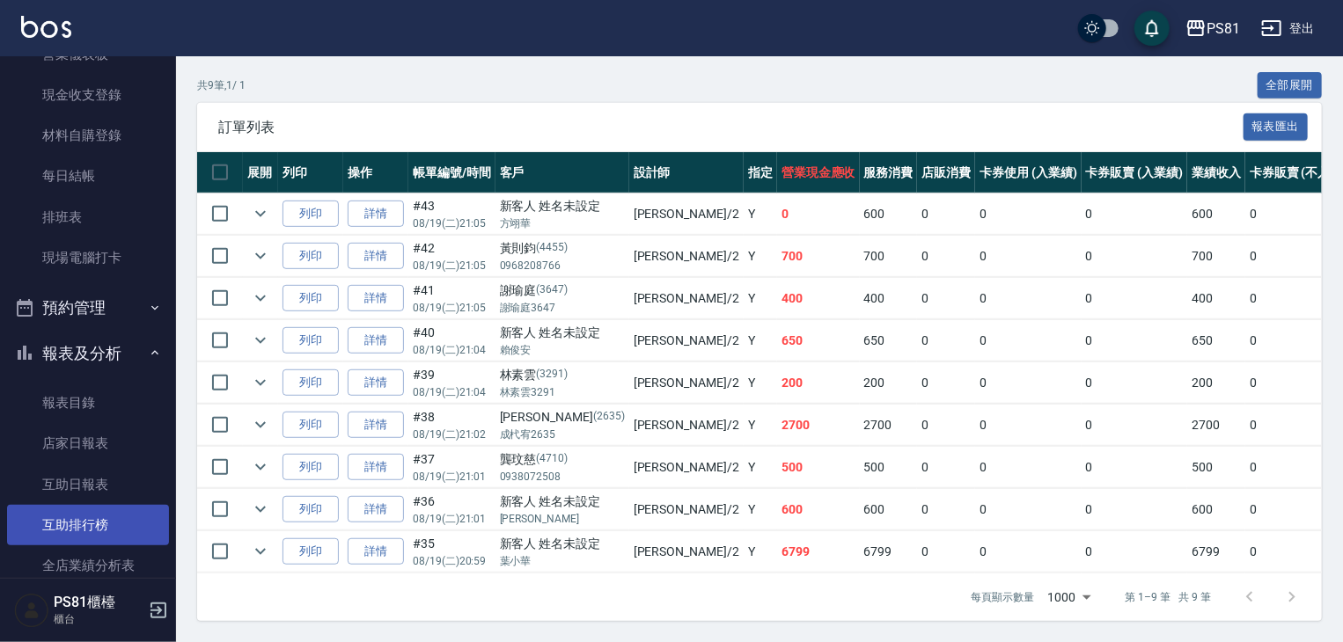
scroll to position [421, 0]
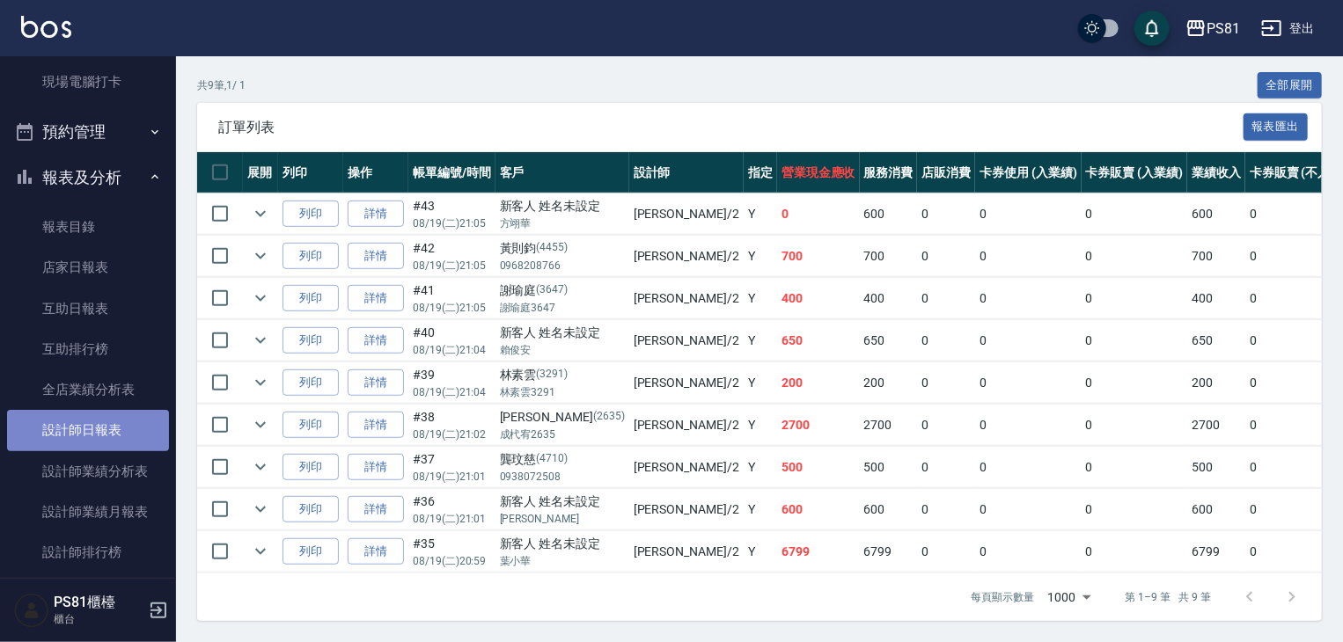
click at [135, 440] on link "設計師日報表" at bounding box center [88, 430] width 162 height 40
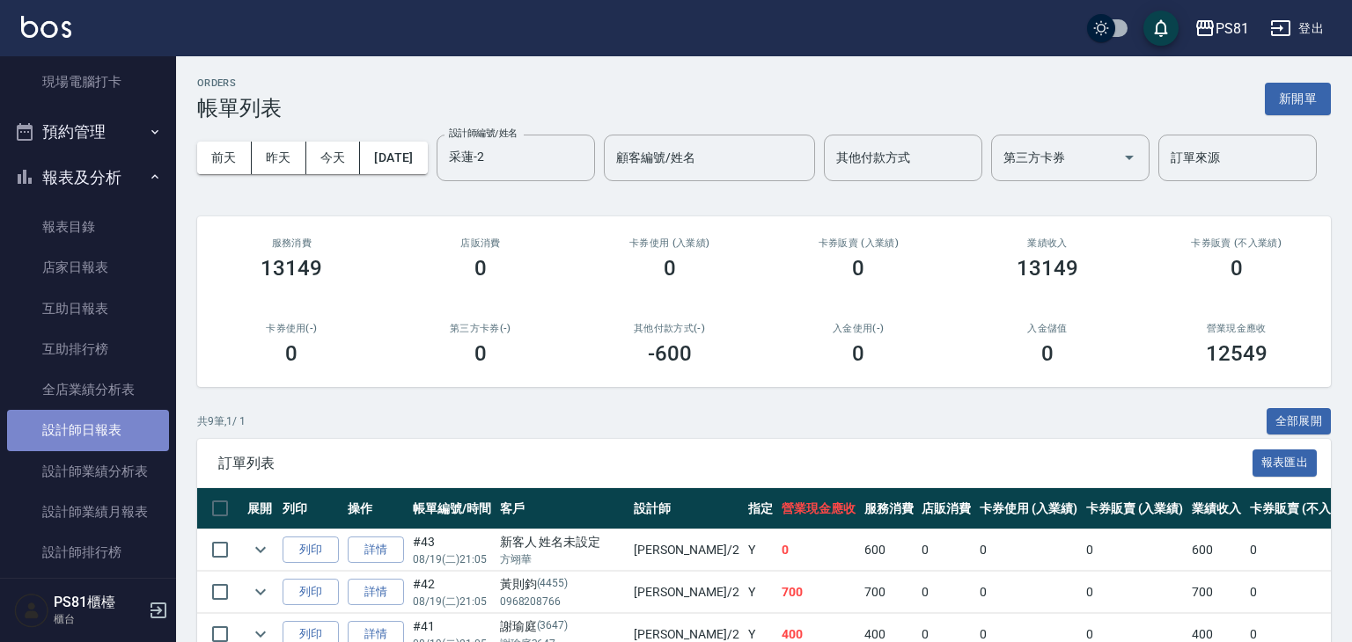
click at [135, 440] on link "設計師日報表" at bounding box center [88, 430] width 162 height 40
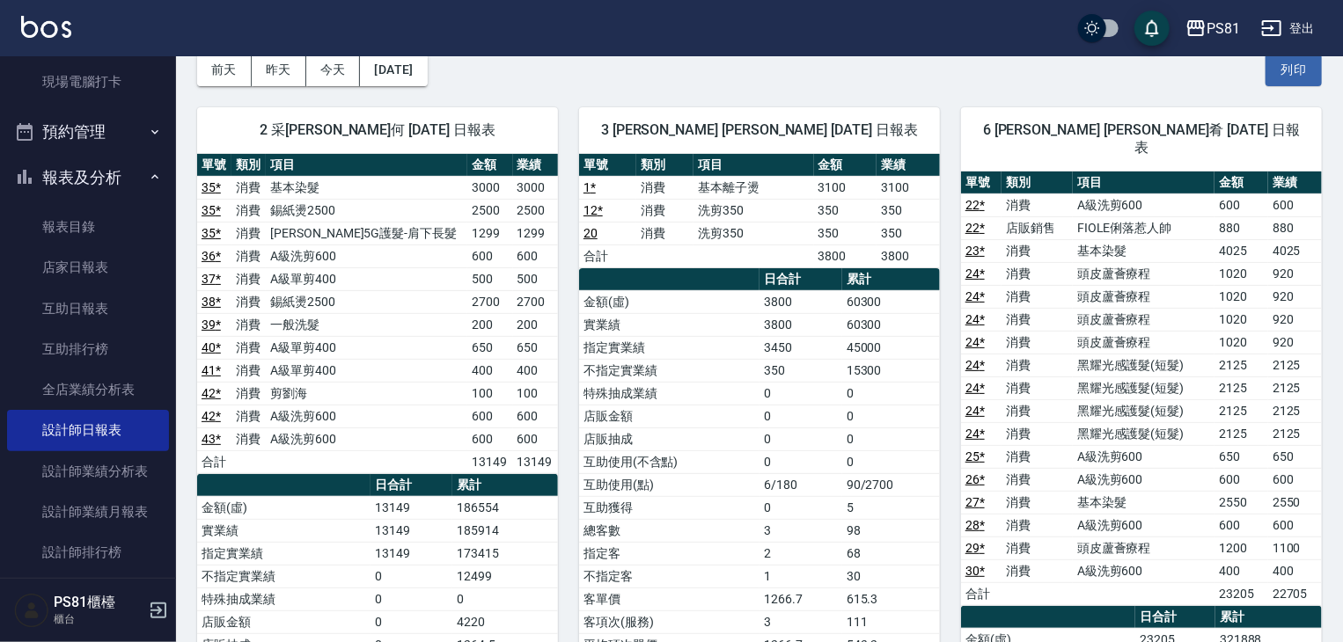
click at [676, 501] on td "互助獲得" at bounding box center [669, 507] width 180 height 23
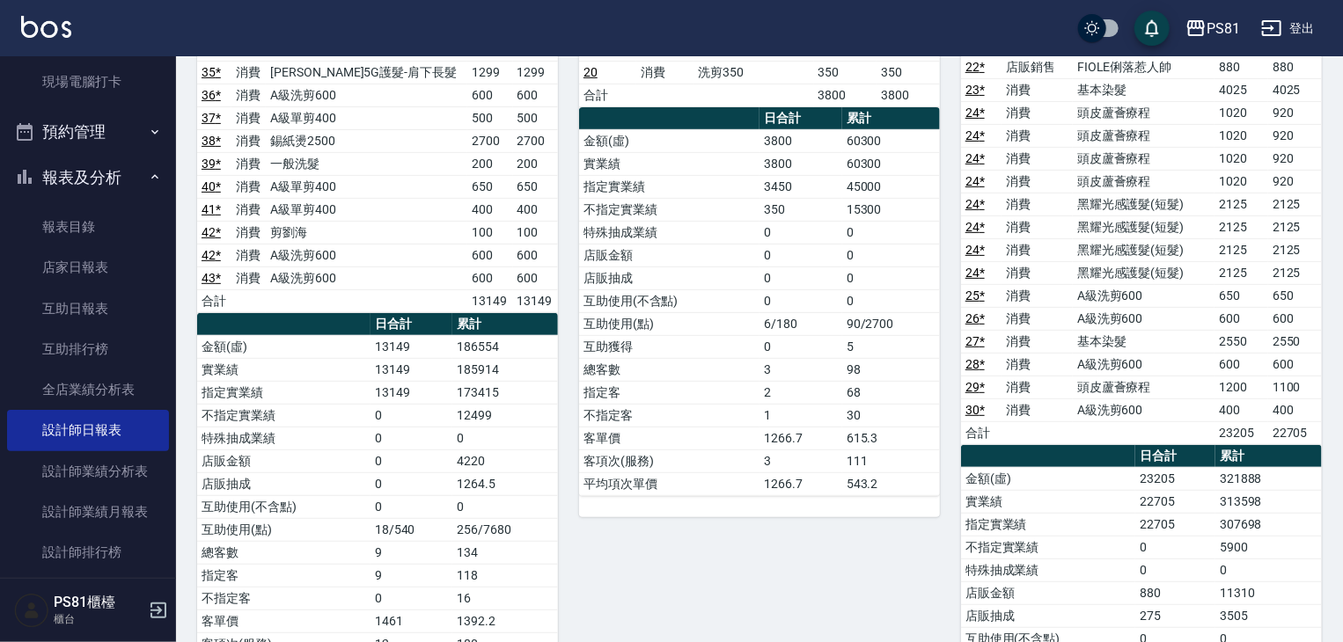
scroll to position [264, 0]
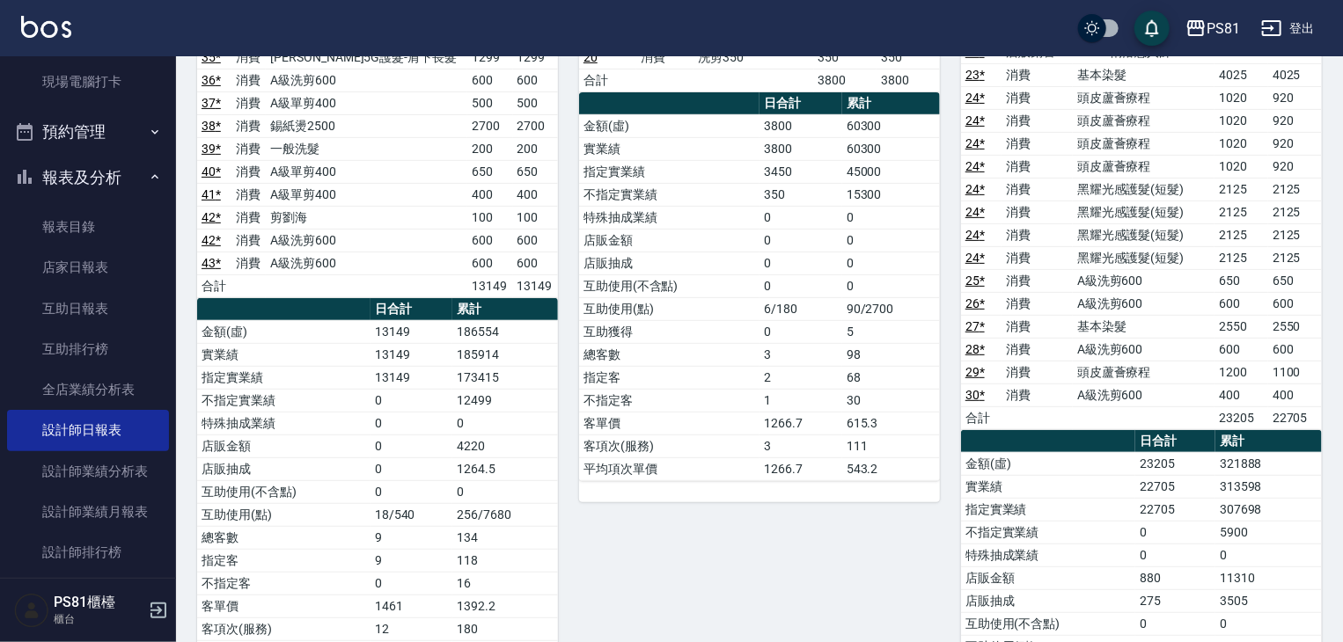
click at [672, 496] on div "單號 類別 項目 金額 業績 1 * 消費 基本離子燙 3100 3100 12 * 消費 洗剪350 350 350 20 消費 洗剪350 350 350…" at bounding box center [759, 240] width 361 height 525
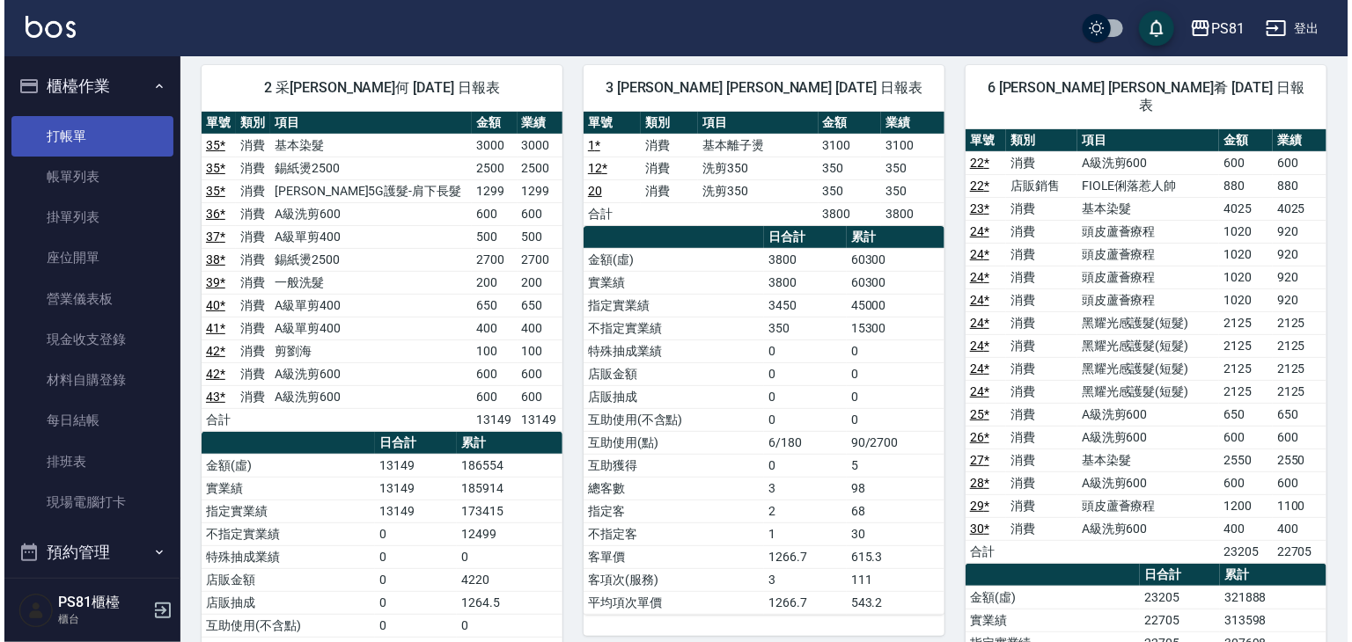
scroll to position [0, 0]
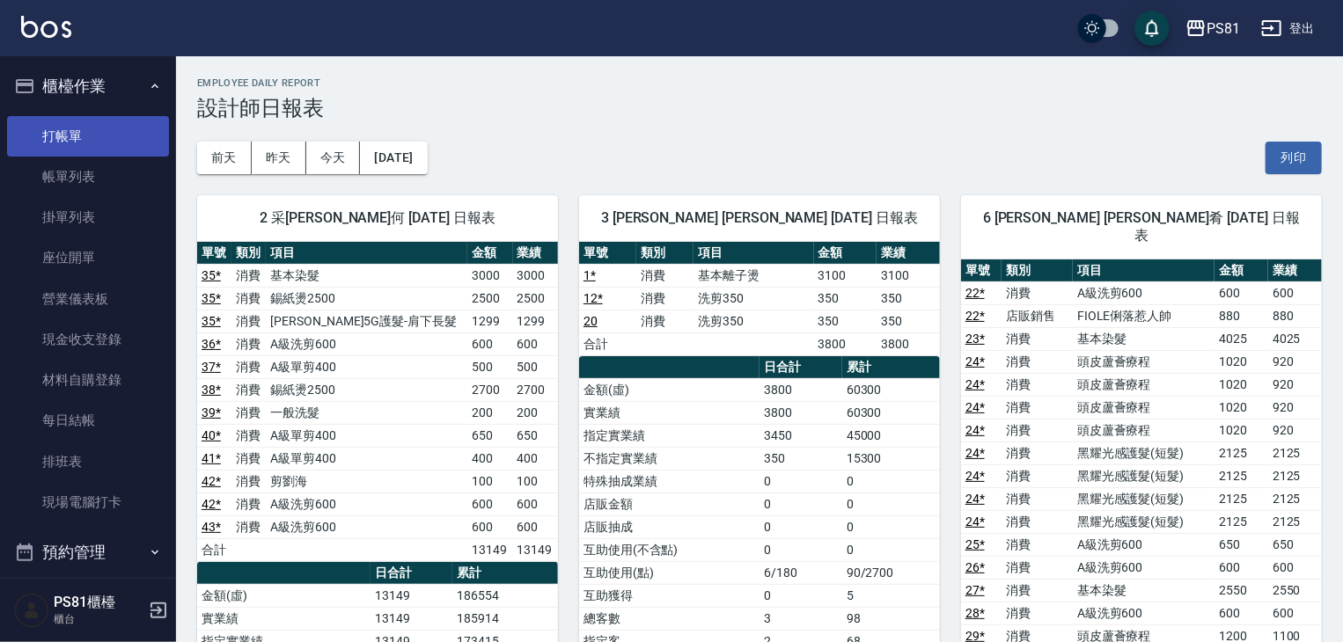
click at [112, 142] on link "打帳單" at bounding box center [88, 136] width 162 height 40
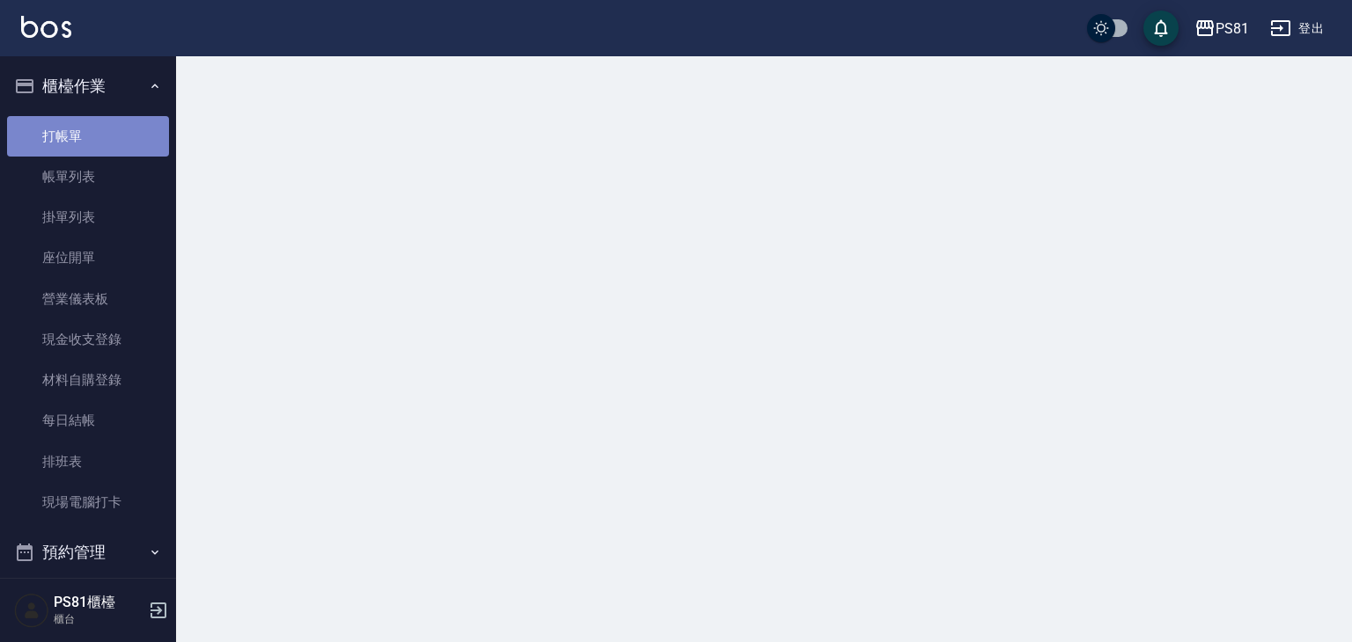
click at [112, 142] on link "打帳單" at bounding box center [88, 136] width 162 height 40
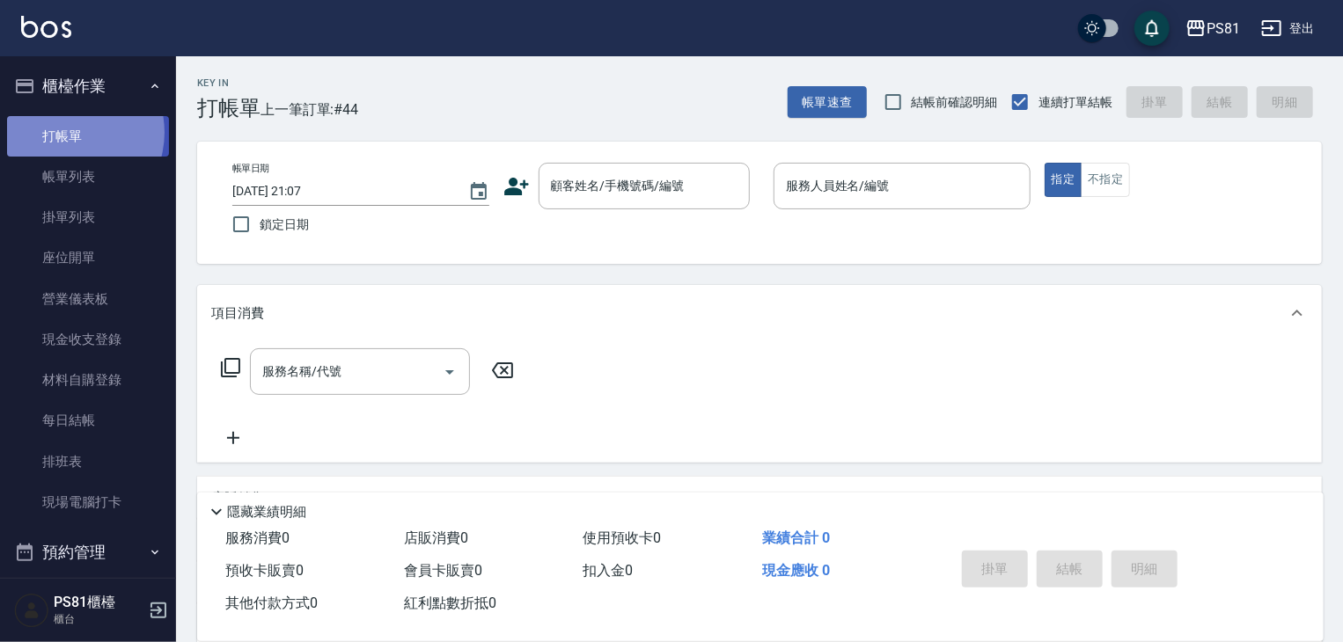
click at [66, 132] on link "打帳單" at bounding box center [88, 136] width 162 height 40
click at [275, 126] on div "Key In 打帳單 上一筆訂單:#44 帳單速查 結帳前確認明細 連續打單結帳 掛單 結帳 明細 帳單日期 [DATE] 21:07 鎖定日期 顧客姓名/手…" at bounding box center [759, 455] width 1167 height 799
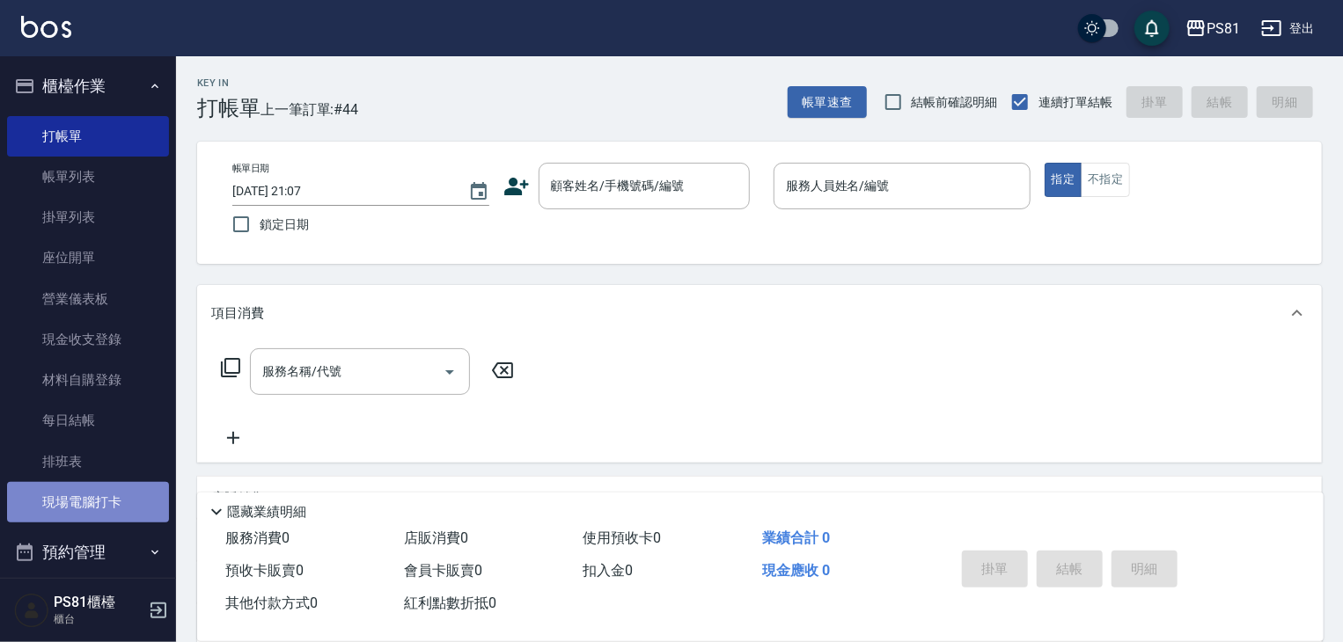
click at [108, 510] on link "現場電腦打卡" at bounding box center [88, 502] width 162 height 40
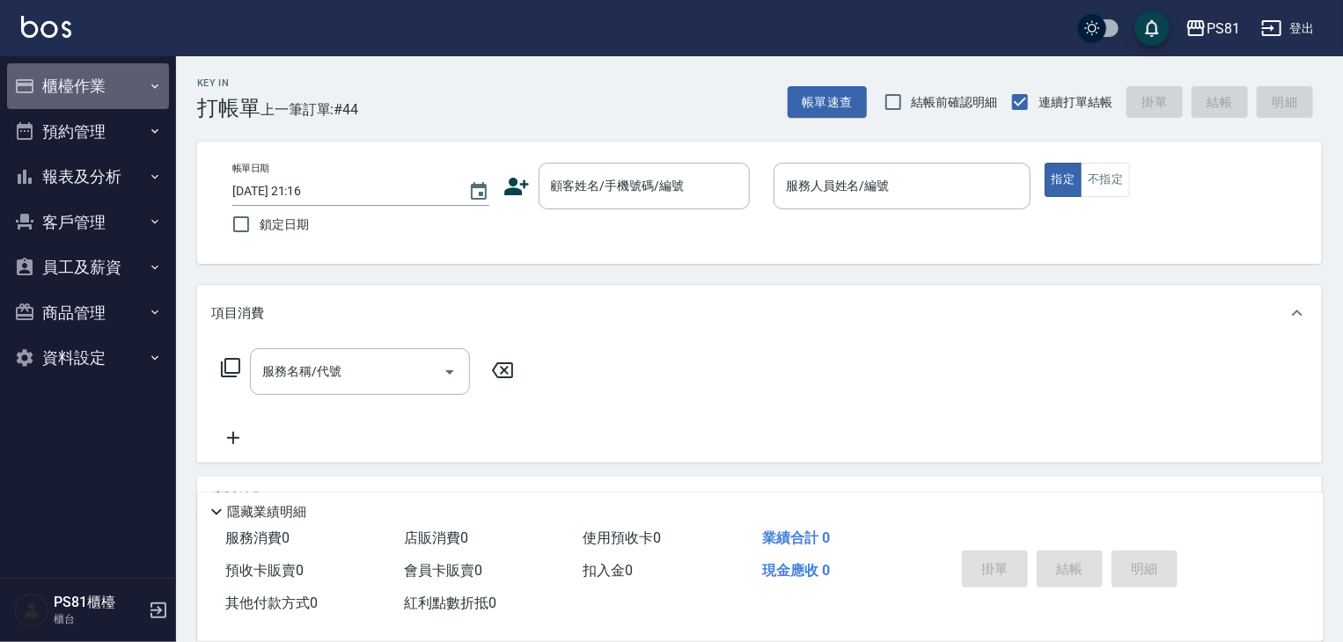
click at [122, 85] on button "櫃檯作業" at bounding box center [88, 86] width 162 height 46
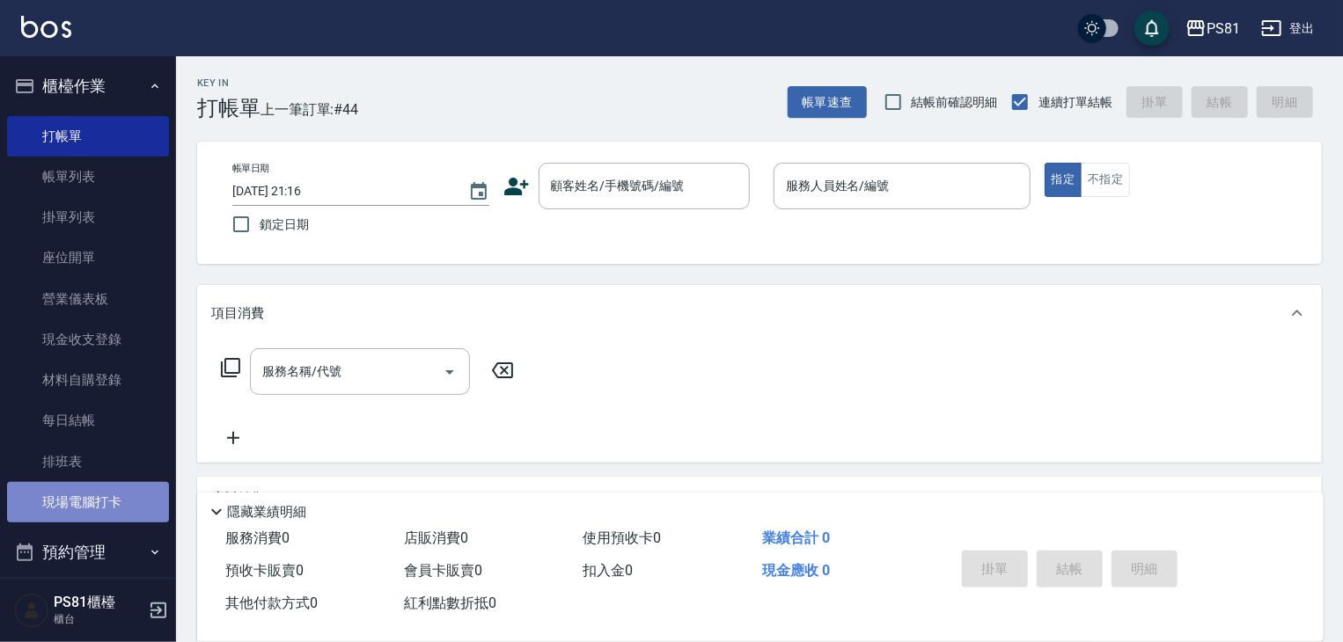
click at [124, 504] on link "現場電腦打卡" at bounding box center [88, 502] width 162 height 40
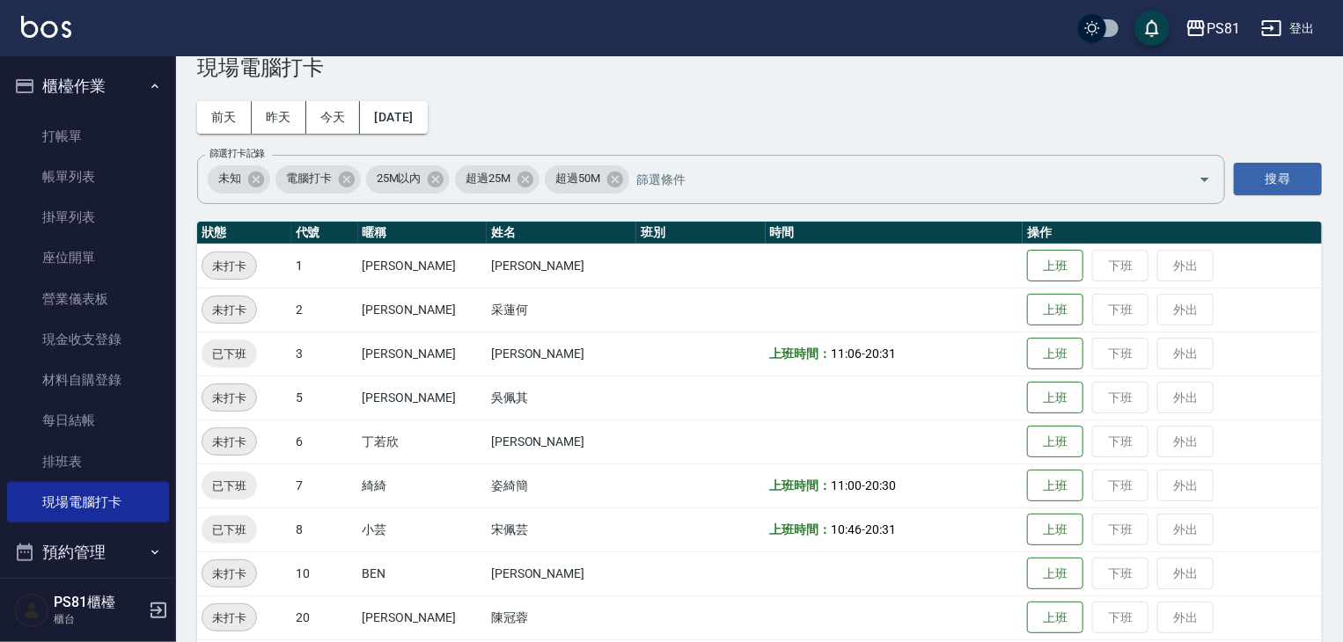
scroll to position [26, 0]
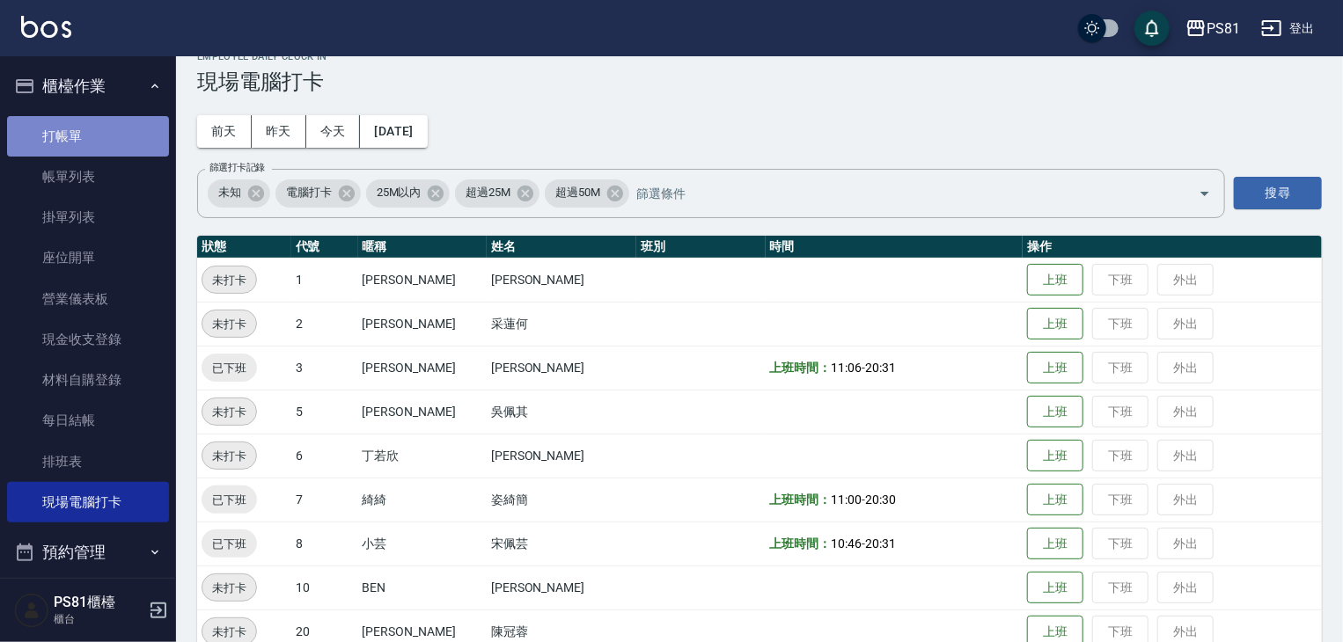
click at [127, 128] on link "打帳單" at bounding box center [88, 136] width 162 height 40
